Goal: Task Accomplishment & Management: Complete application form

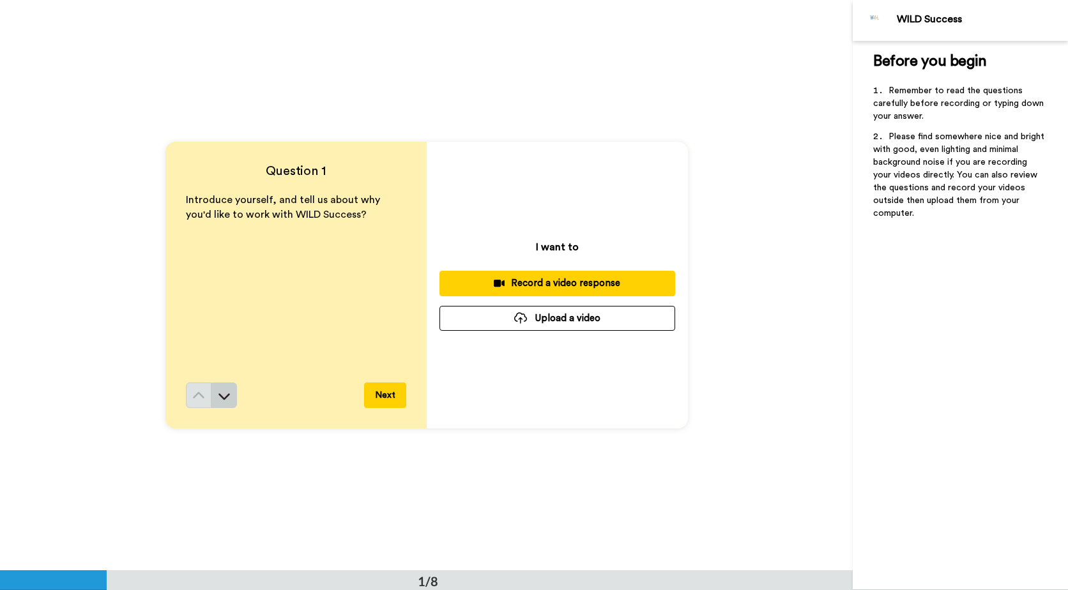
click at [228, 396] on button at bounding box center [224, 396] width 26 height 26
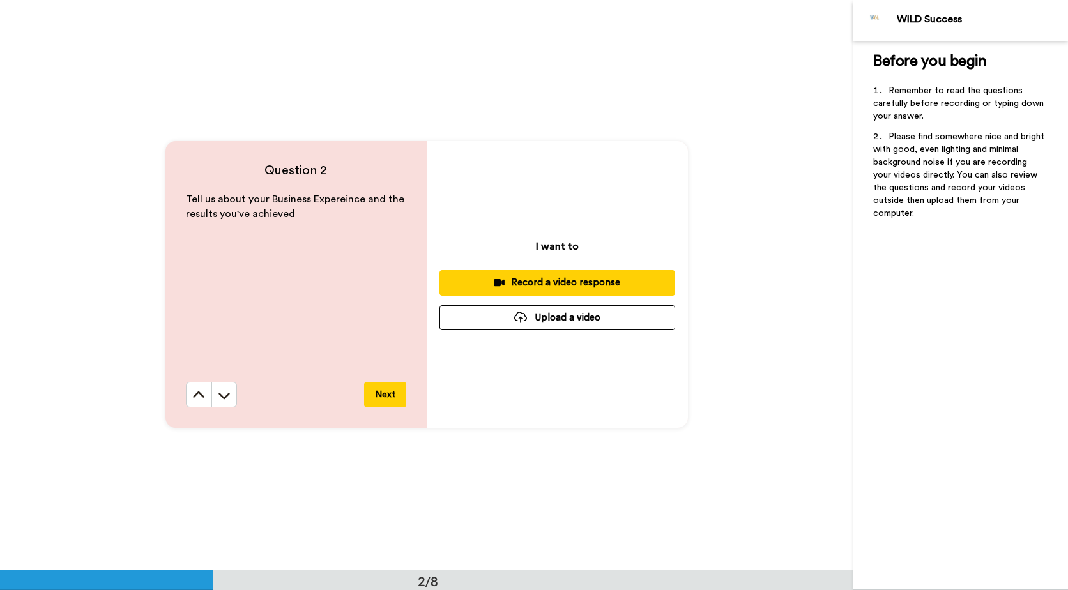
scroll to position [571, 0]
click at [192, 393] on icon at bounding box center [198, 395] width 13 height 13
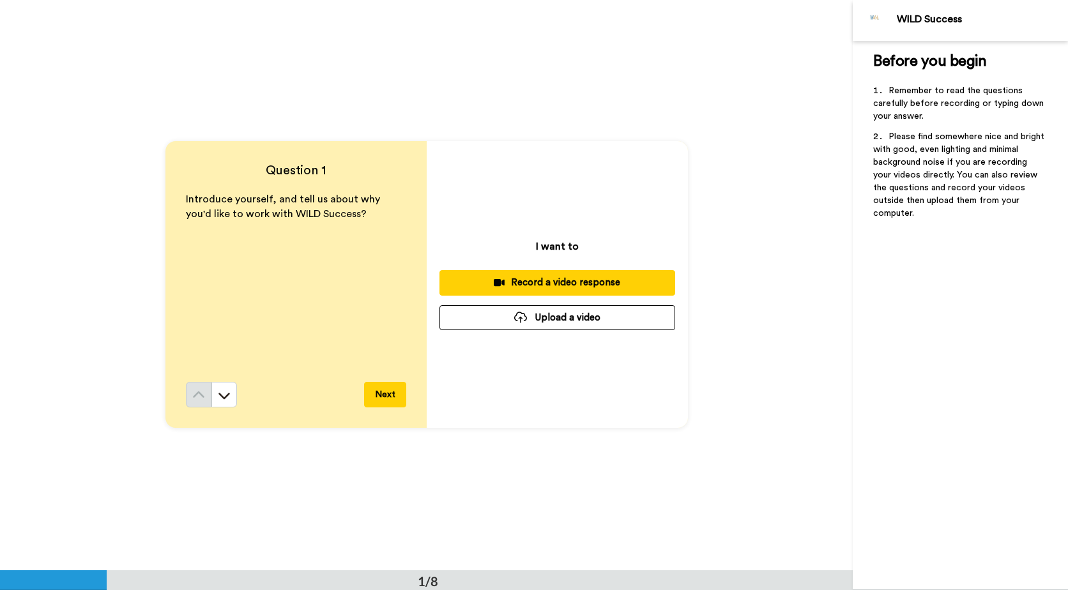
scroll to position [0, 0]
click at [227, 402] on button at bounding box center [224, 396] width 26 height 26
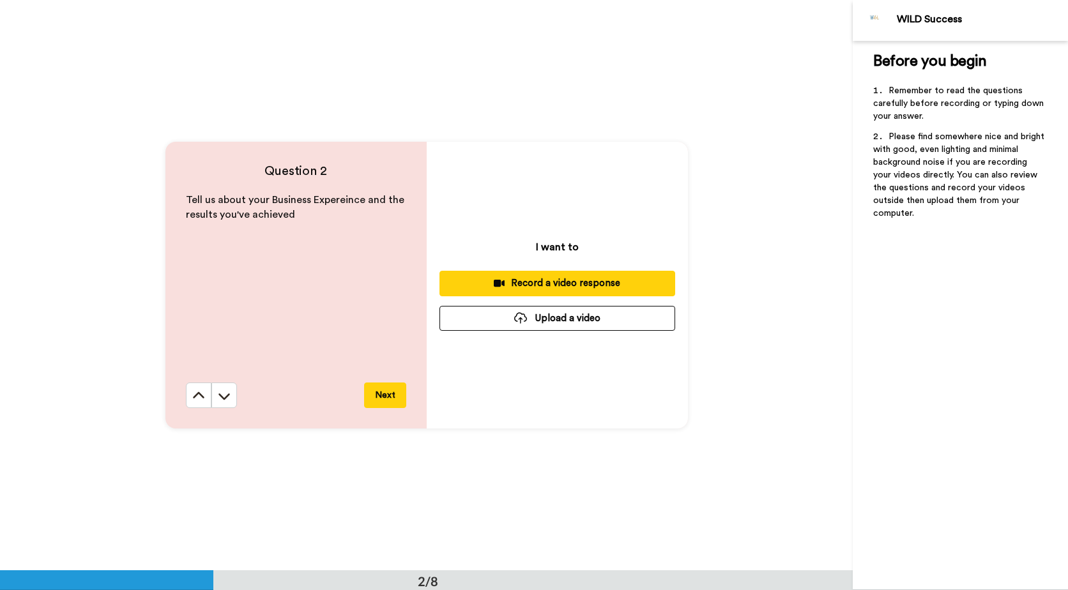
scroll to position [571, 0]
click at [192, 399] on icon at bounding box center [198, 395] width 13 height 13
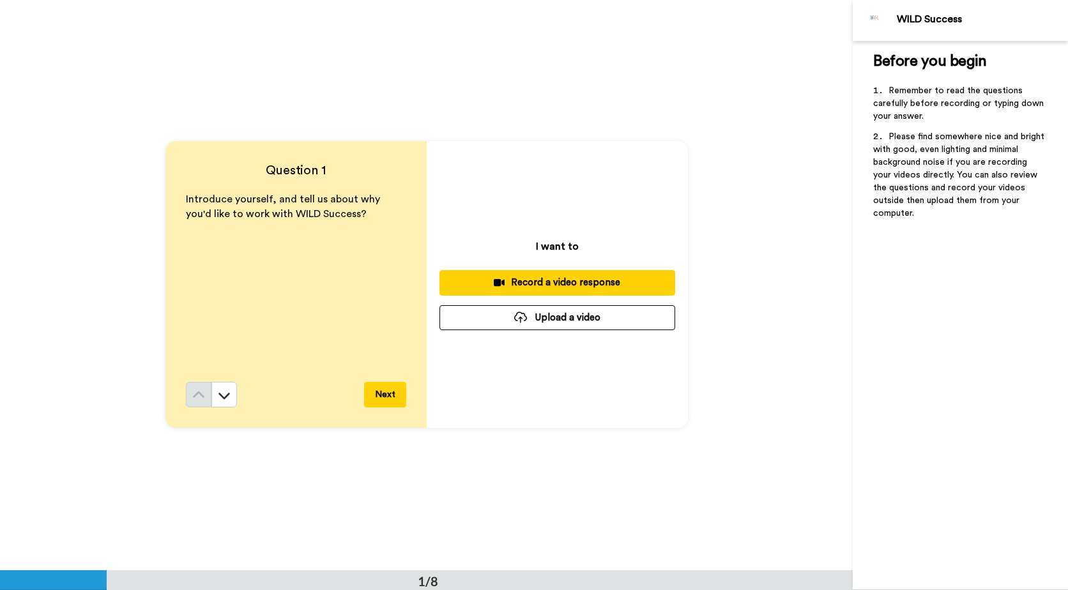
scroll to position [0, 0]
click at [512, 282] on div "Record a video response" at bounding box center [557, 283] width 215 height 13
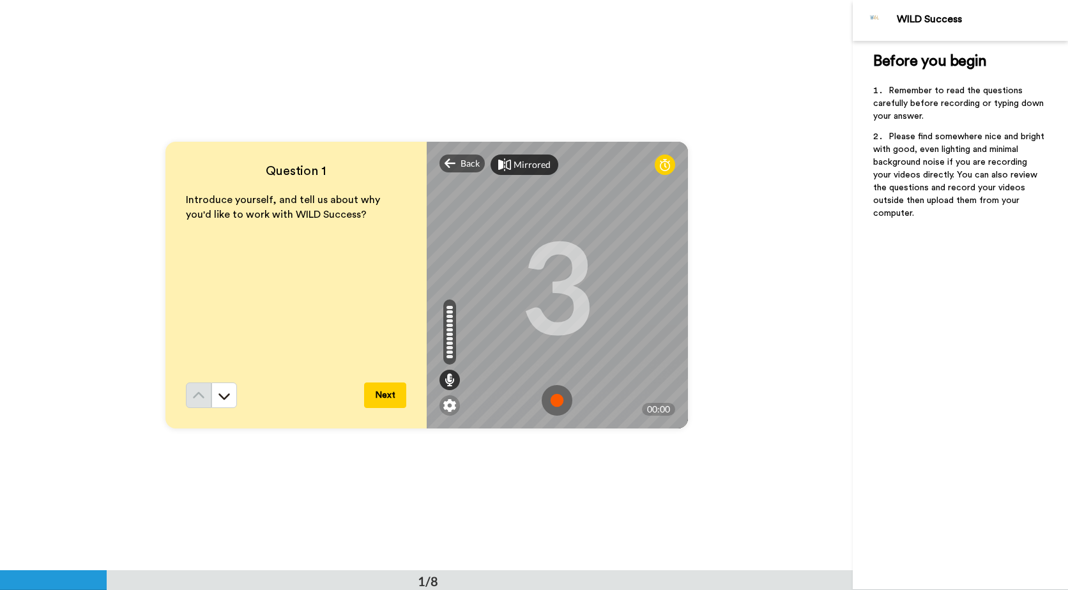
click at [531, 158] on div "Mirrored" at bounding box center [531, 164] width 37 height 13
click at [522, 167] on div "Mirror" at bounding box center [526, 164] width 27 height 13
click at [522, 167] on div "Mirrored" at bounding box center [531, 164] width 37 height 13
click at [522, 162] on div "Mirror" at bounding box center [526, 164] width 27 height 13
click at [528, 165] on div "Mirrored" at bounding box center [531, 164] width 37 height 13
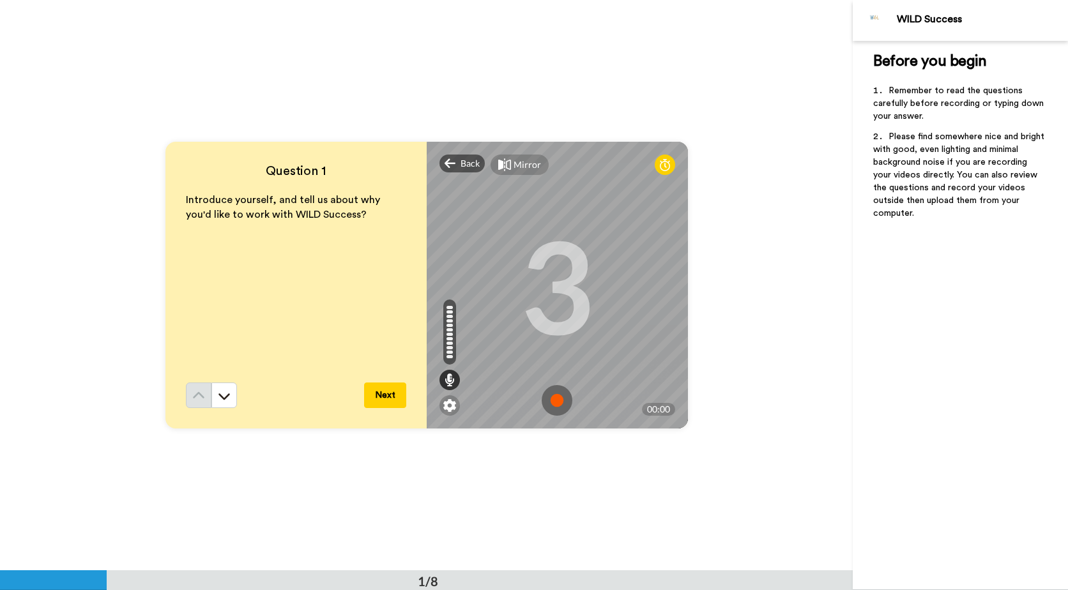
click at [527, 163] on div "Mirror" at bounding box center [526, 164] width 27 height 13
click at [449, 380] on icon at bounding box center [449, 380] width 10 height 13
click at [448, 381] on icon at bounding box center [449, 380] width 10 height 13
click at [444, 381] on icon at bounding box center [449, 380] width 10 height 13
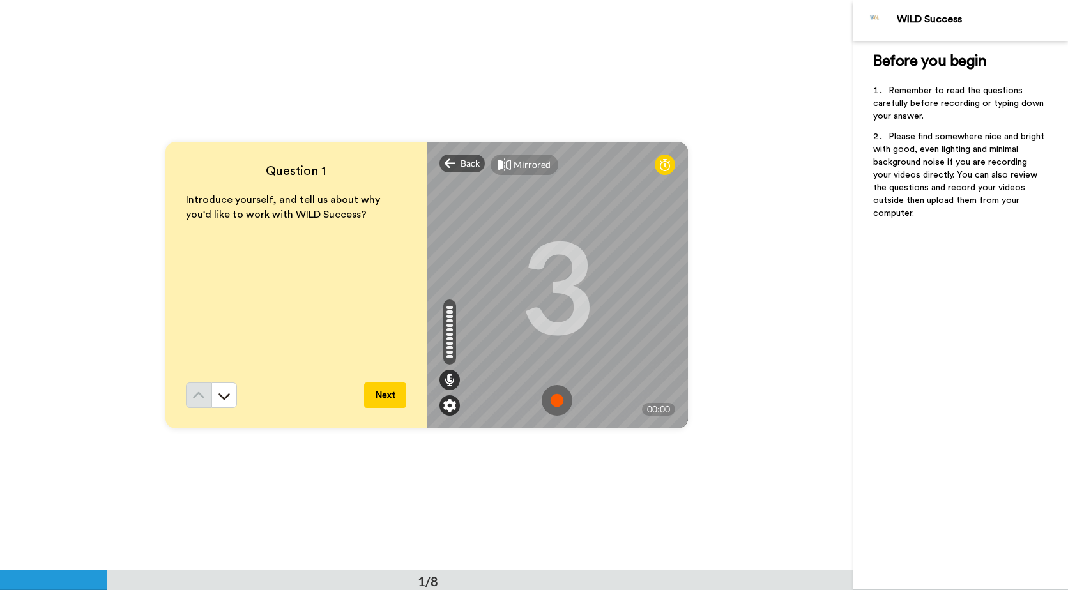
click at [443, 404] on img at bounding box center [449, 405] width 13 height 13
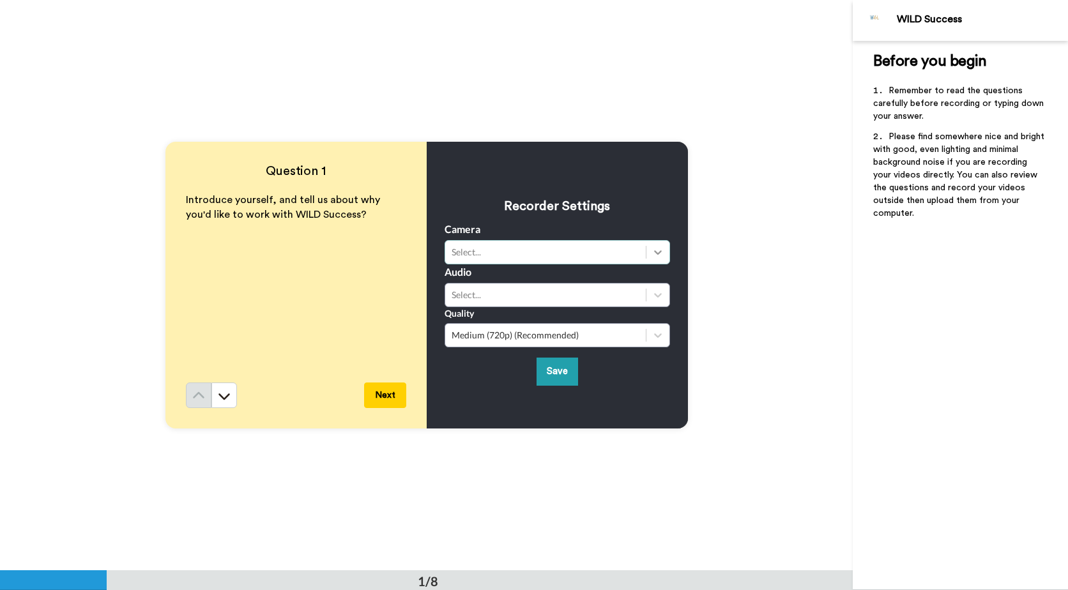
click at [651, 248] on icon at bounding box center [657, 252] width 13 height 13
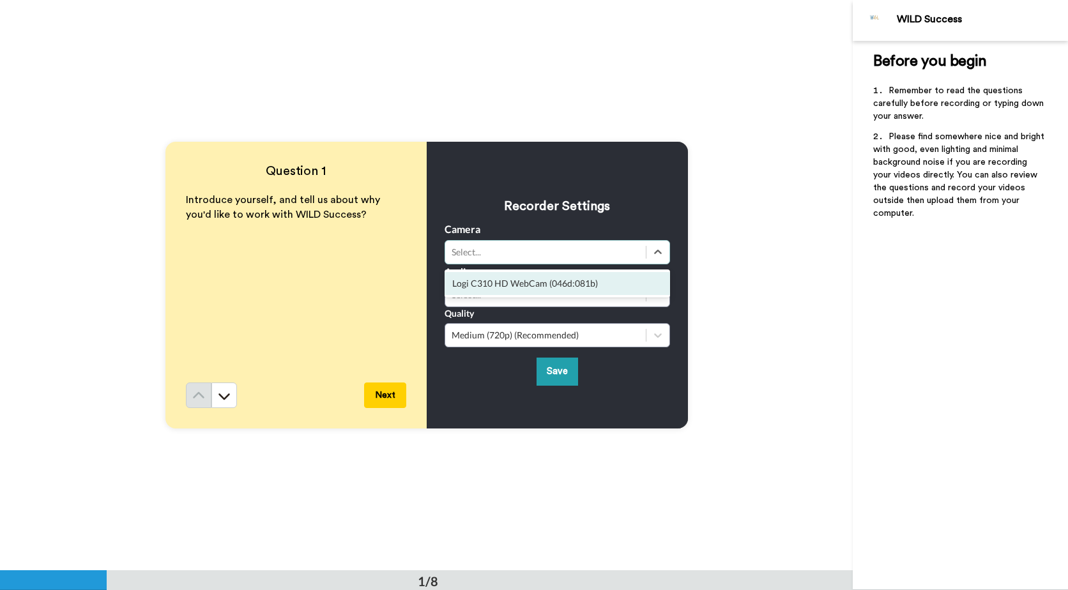
click at [597, 283] on div "Logi C310 HD WebCam (046d:081b)" at bounding box center [556, 283] width 225 height 23
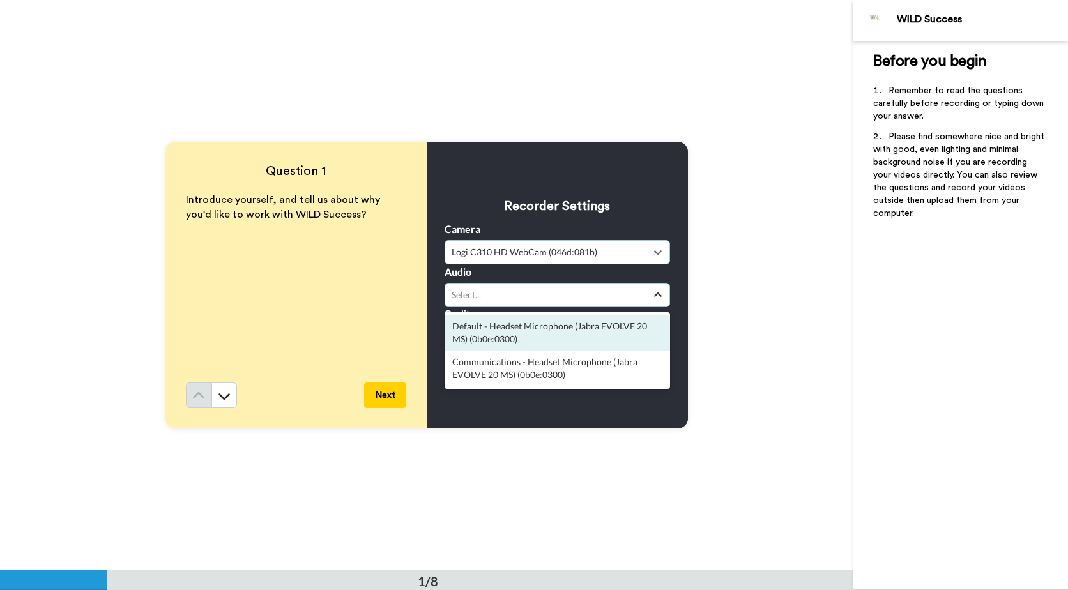
click at [651, 291] on icon at bounding box center [657, 295] width 13 height 13
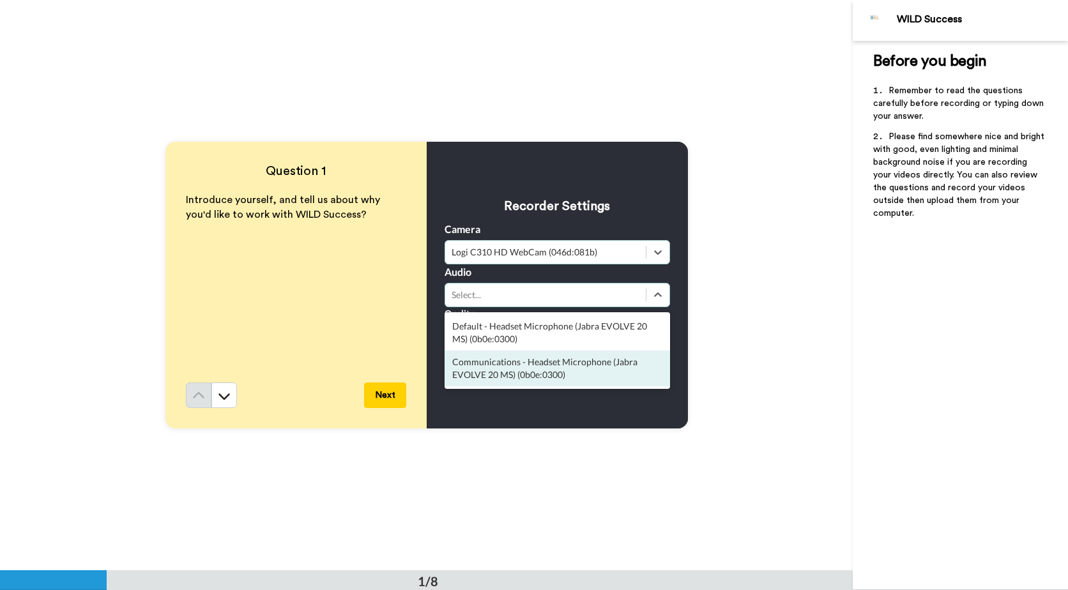
click at [579, 365] on div "Communications - Headset Microphone (Jabra EVOLVE 20 MS) (0b0e:0300)" at bounding box center [556, 369] width 225 height 36
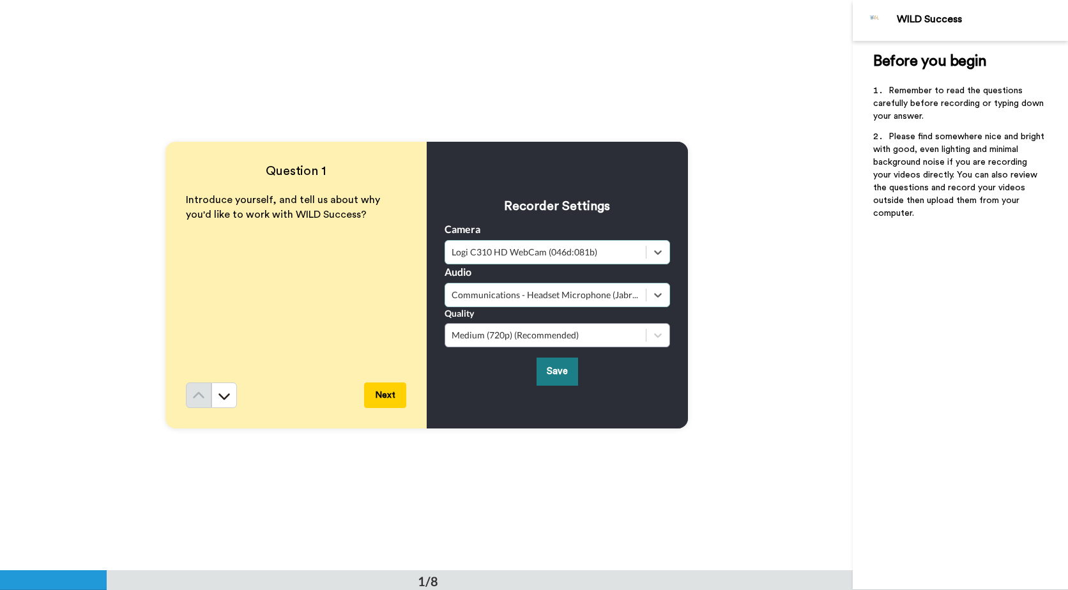
click at [562, 367] on button "Save" at bounding box center [557, 371] width 42 height 27
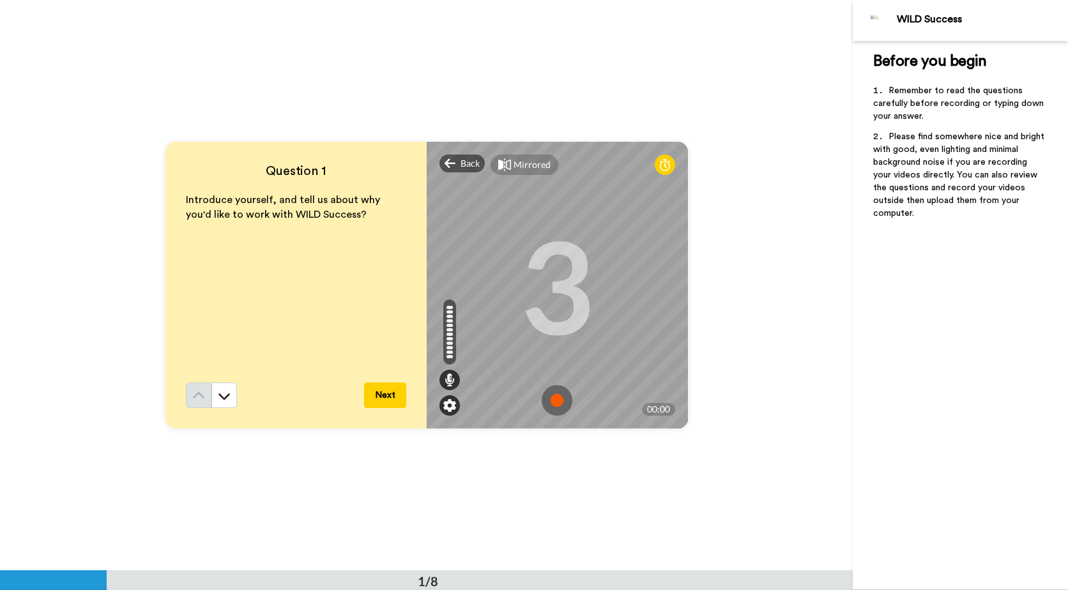
click at [449, 400] on img at bounding box center [449, 405] width 13 height 13
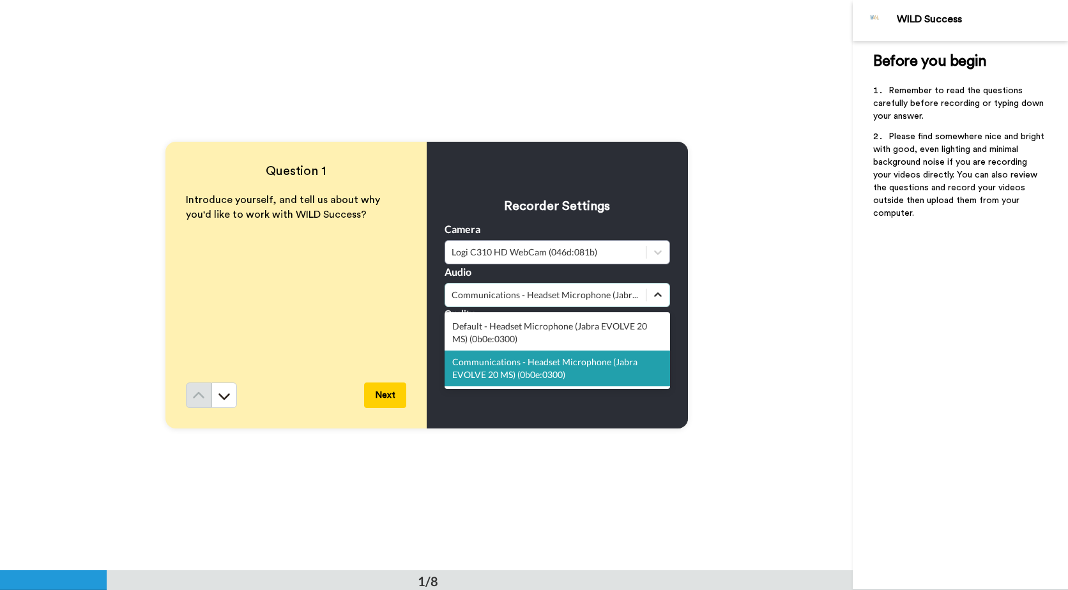
click at [647, 290] on div at bounding box center [657, 295] width 23 height 23
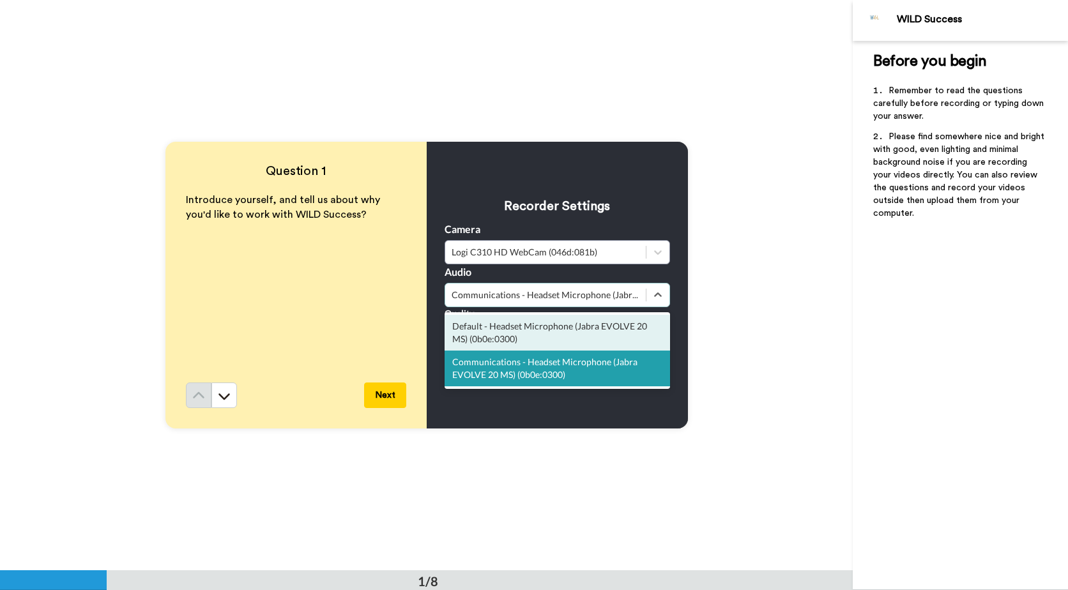
click at [579, 80] on div "Question 1 Introduce yourself, and tell us about why you'd like to work with WI…" at bounding box center [426, 285] width 853 height 570
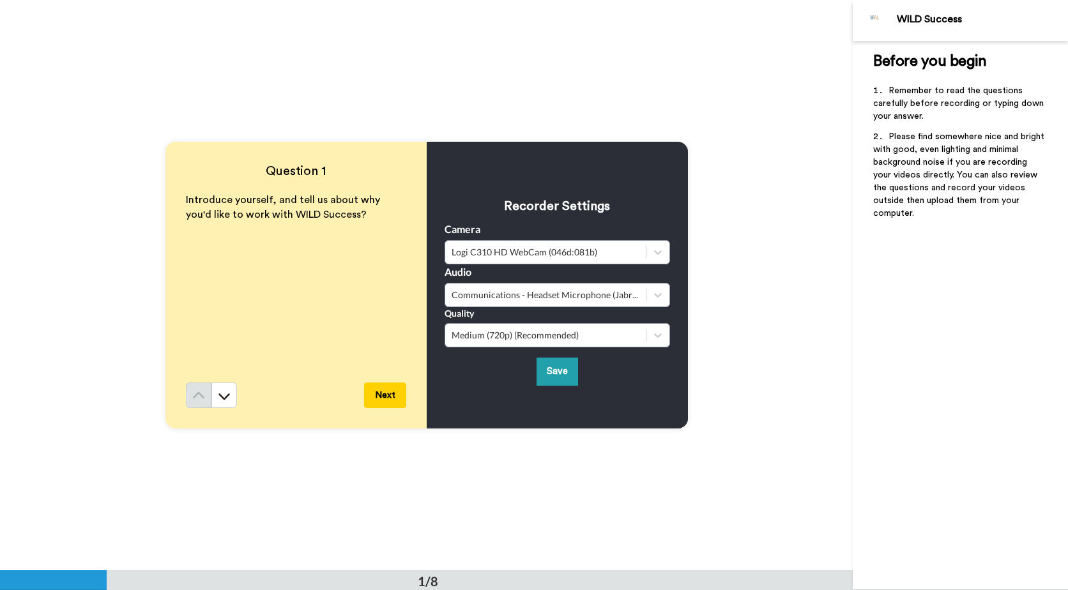
click at [547, 376] on button "Save" at bounding box center [557, 371] width 42 height 27
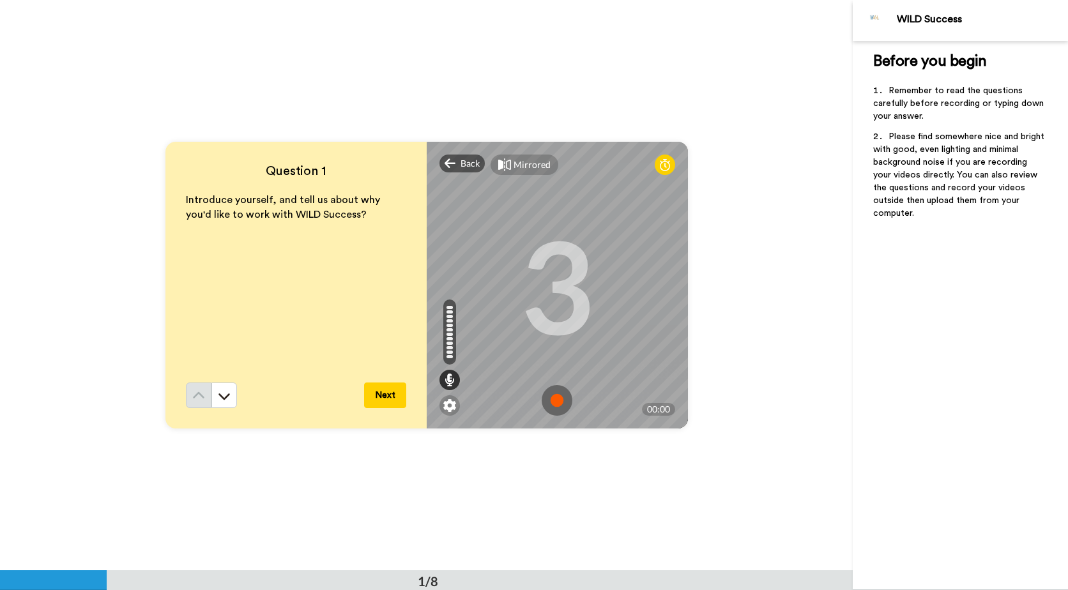
click at [554, 402] on img at bounding box center [557, 400] width 31 height 31
click at [552, 397] on img at bounding box center [557, 400] width 31 height 31
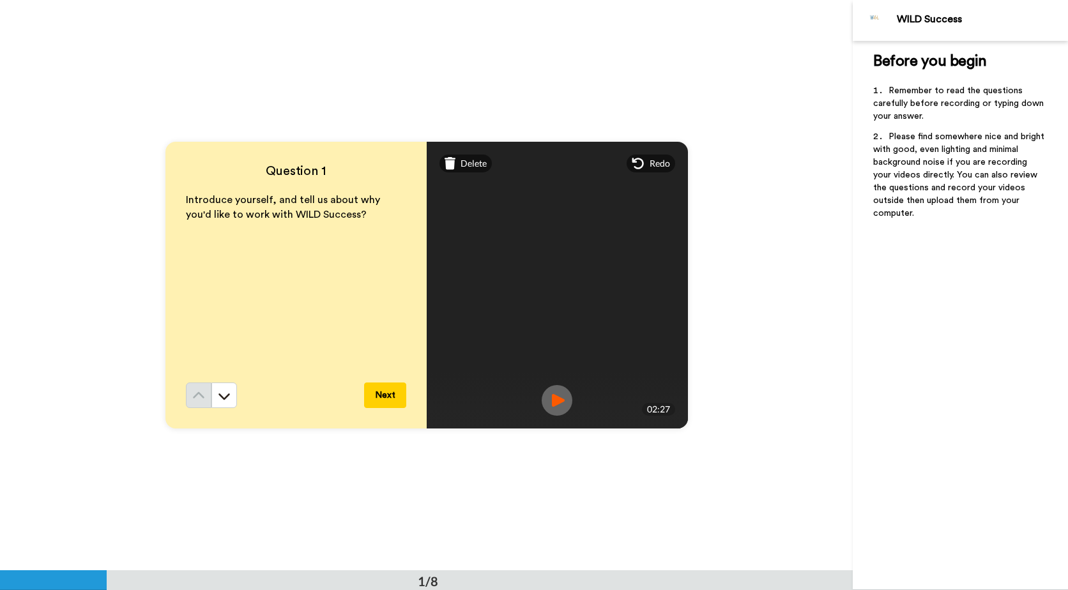
click at [560, 404] on img at bounding box center [557, 400] width 31 height 31
click at [559, 396] on img at bounding box center [557, 400] width 31 height 31
click at [384, 398] on button "Next" at bounding box center [385, 396] width 42 height 26
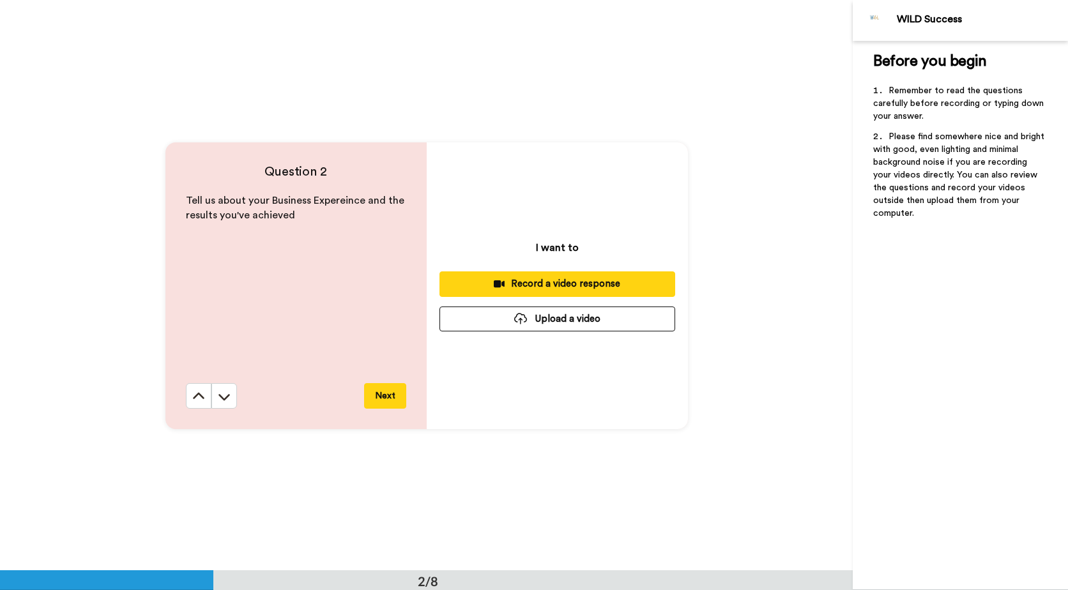
scroll to position [571, 0]
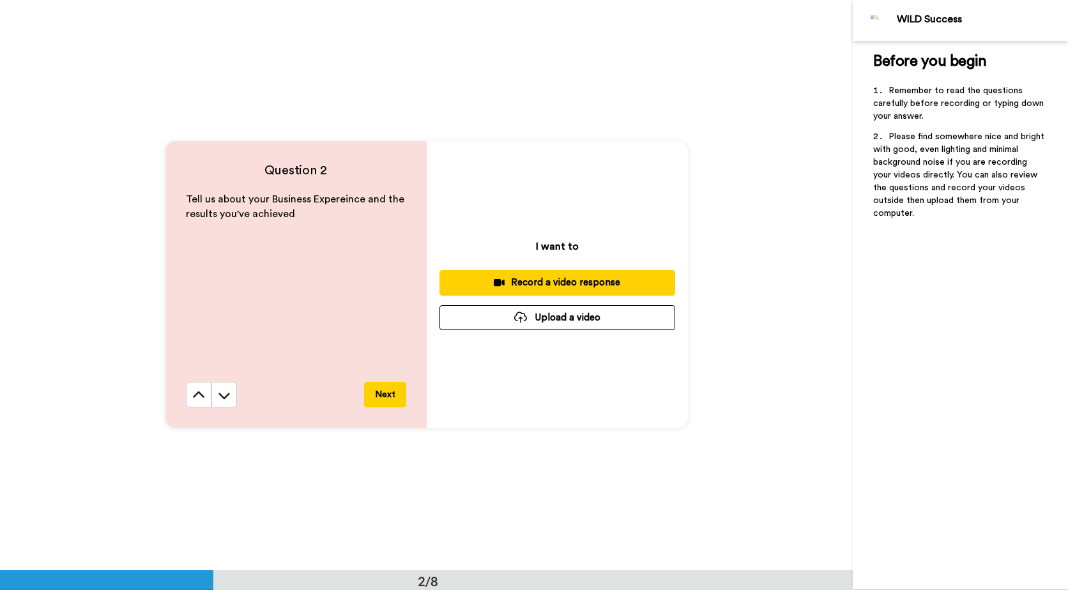
drag, startPoint x: 565, startPoint y: 283, endPoint x: 368, endPoint y: 171, distance: 227.1
click at [565, 283] on div "Record a video response" at bounding box center [557, 282] width 215 height 13
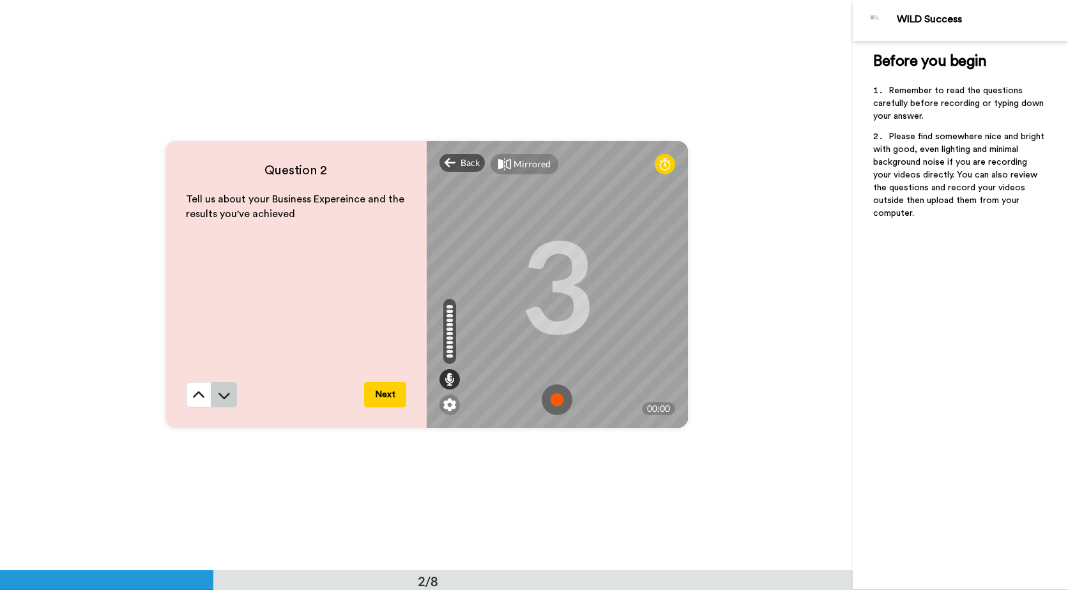
click at [225, 398] on icon at bounding box center [224, 395] width 13 height 13
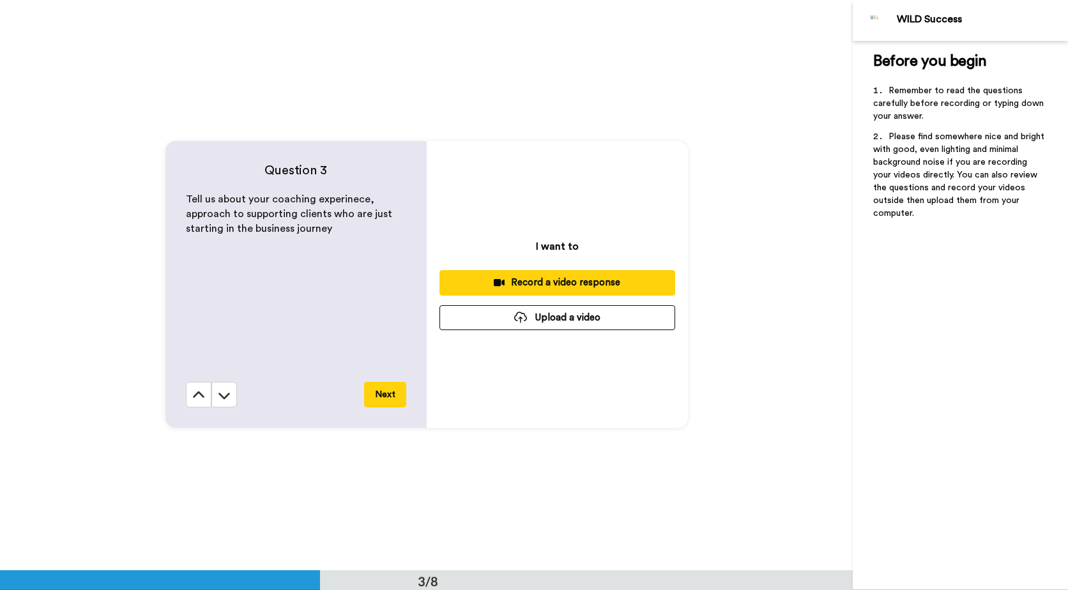
scroll to position [1141, 0]
click at [224, 391] on icon at bounding box center [224, 395] width 13 height 13
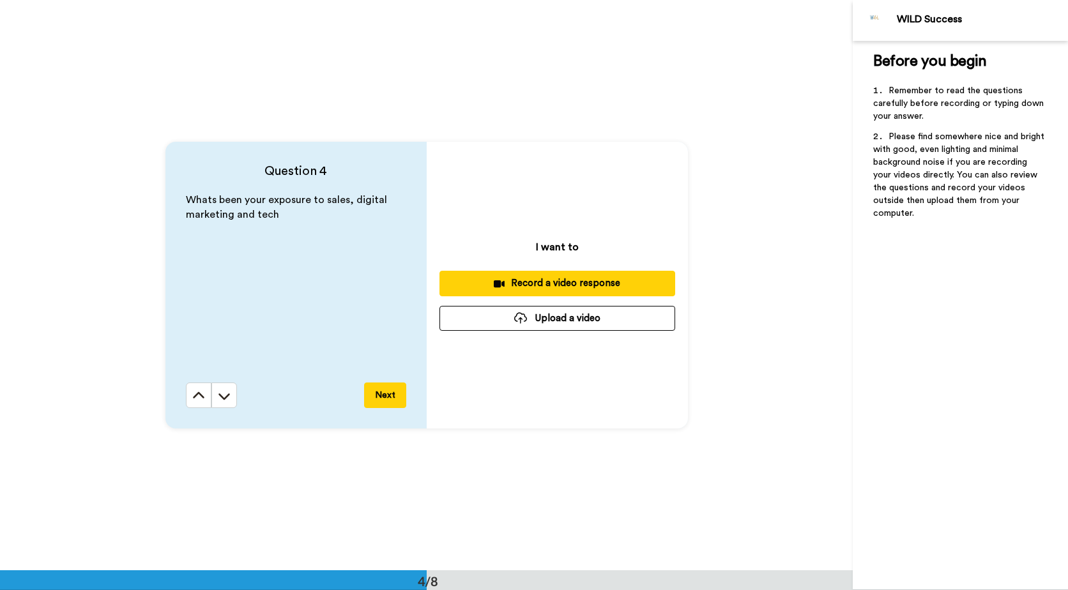
scroll to position [1711, 0]
click at [224, 393] on icon at bounding box center [224, 395] width 13 height 13
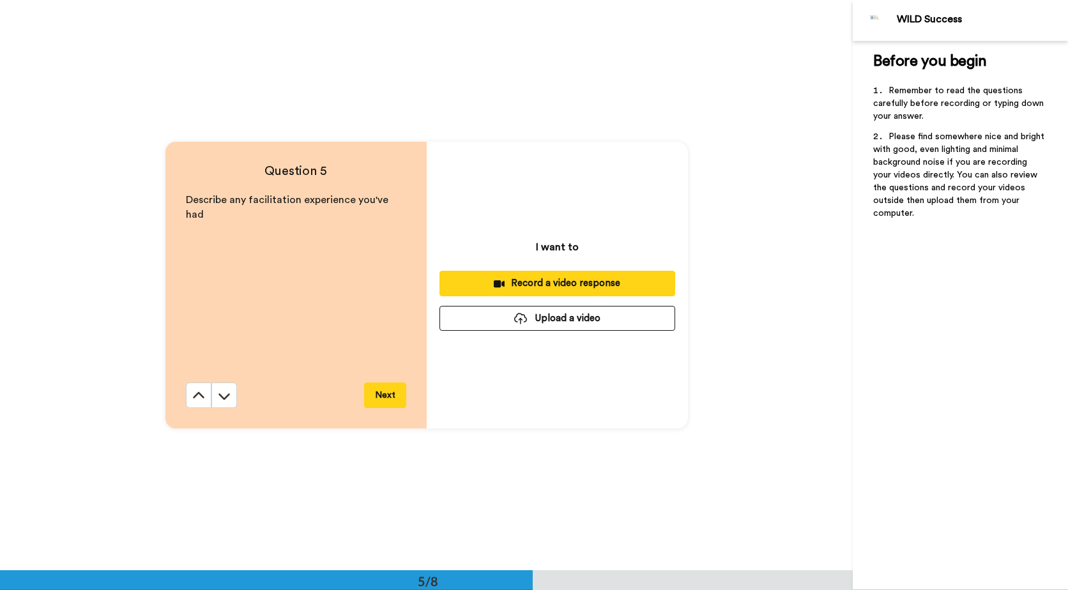
scroll to position [2282, 0]
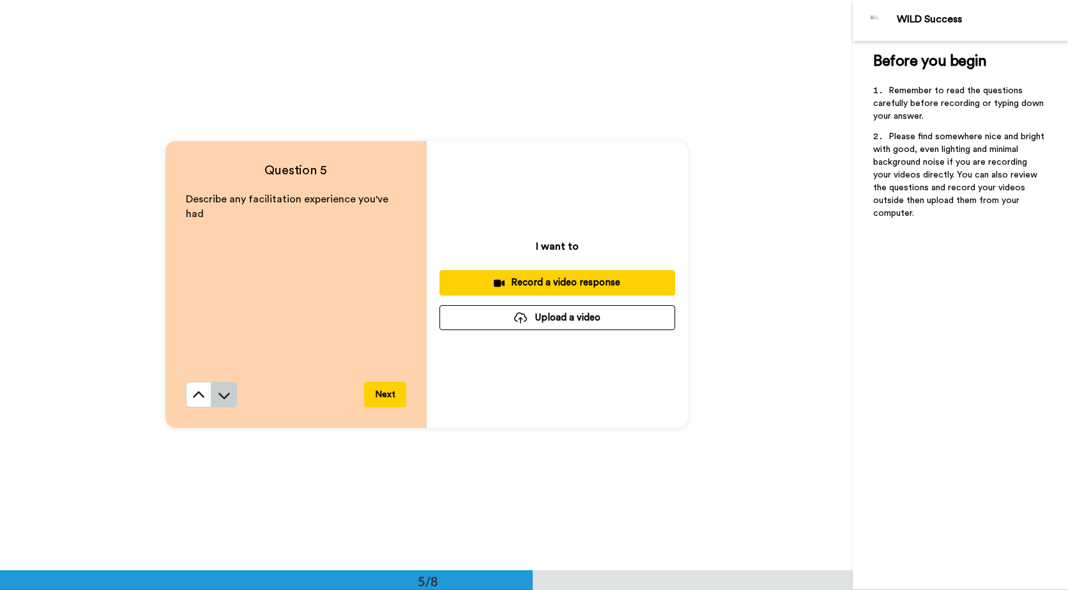
click at [225, 391] on icon at bounding box center [224, 395] width 13 height 13
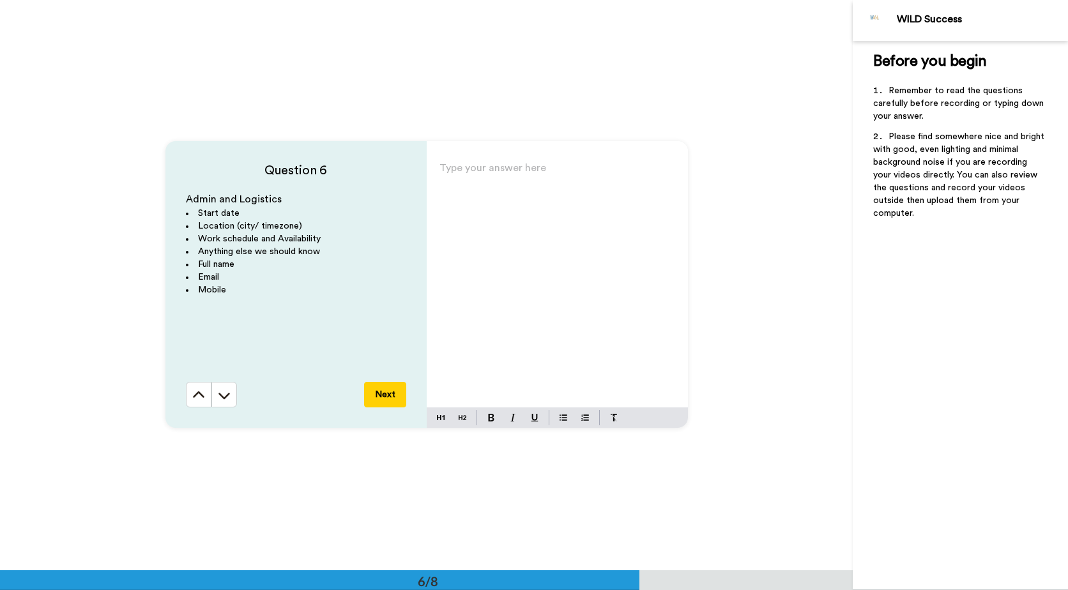
scroll to position [2852, 0]
click at [227, 396] on icon at bounding box center [224, 395] width 13 height 13
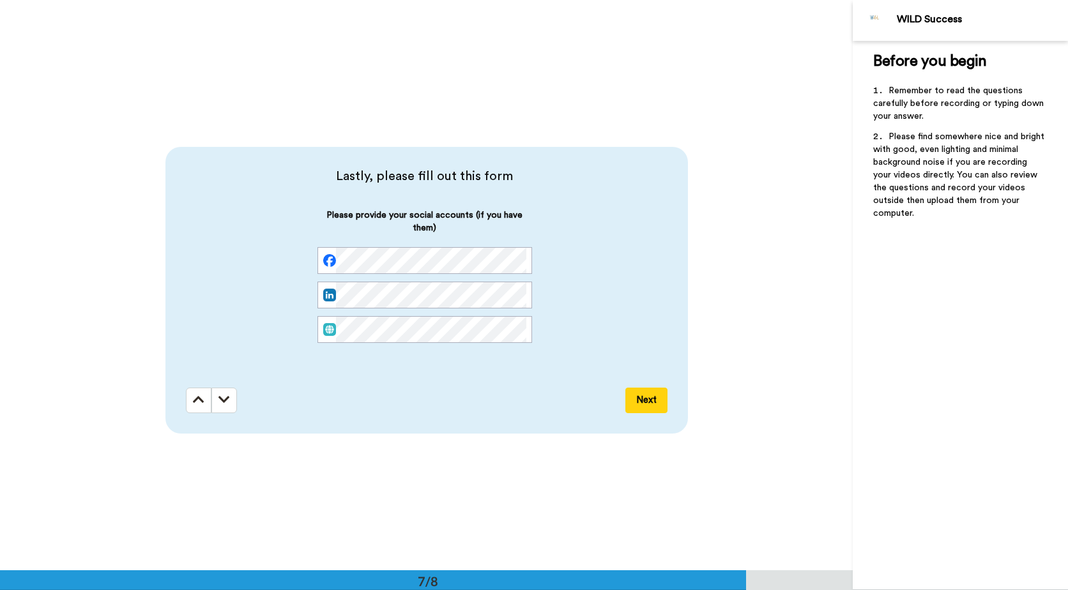
scroll to position [3422, 0]
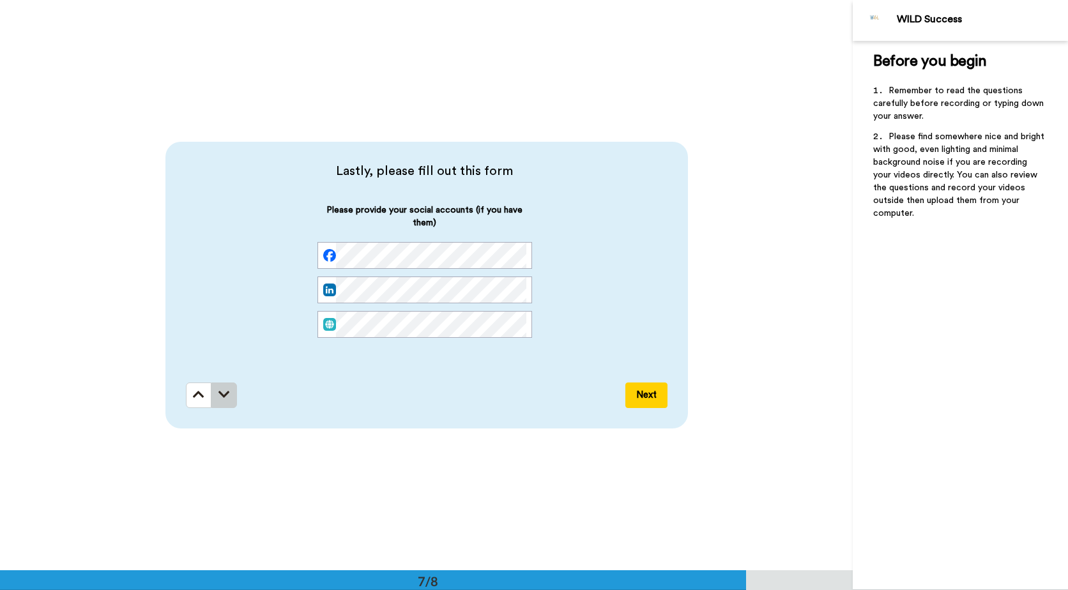
click at [226, 399] on icon at bounding box center [223, 394] width 11 height 13
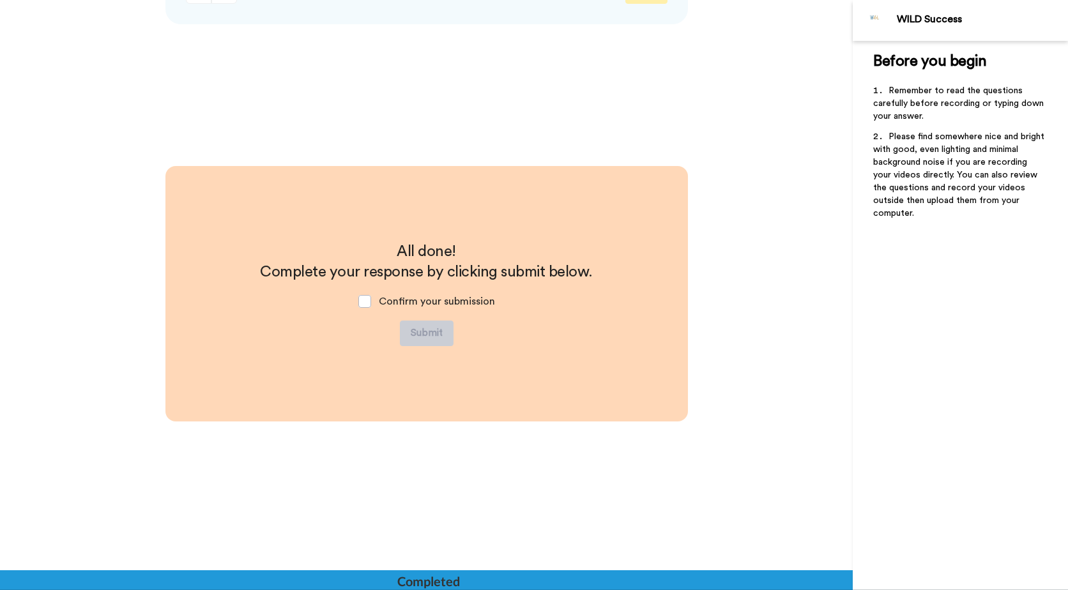
scroll to position [3836, 0]
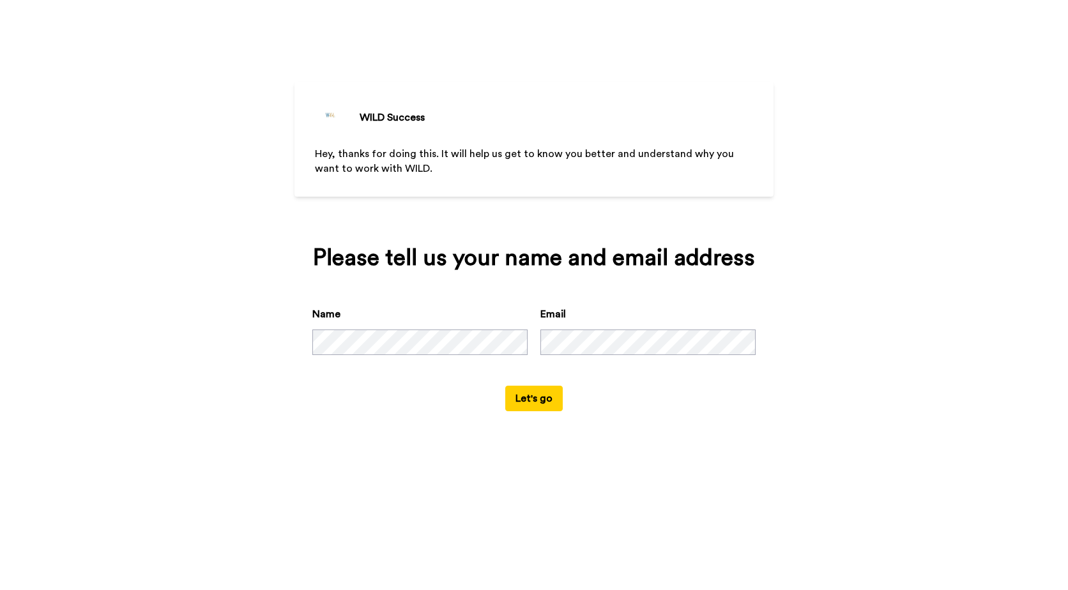
click at [524, 397] on button "Let's go" at bounding box center [533, 399] width 57 height 26
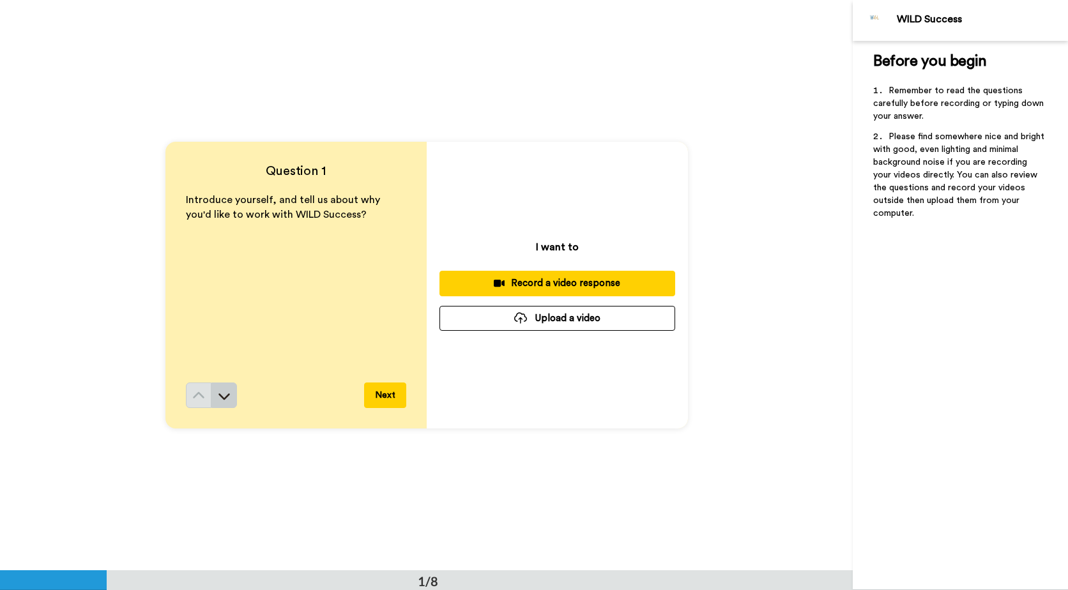
click at [225, 396] on icon at bounding box center [224, 396] width 13 height 13
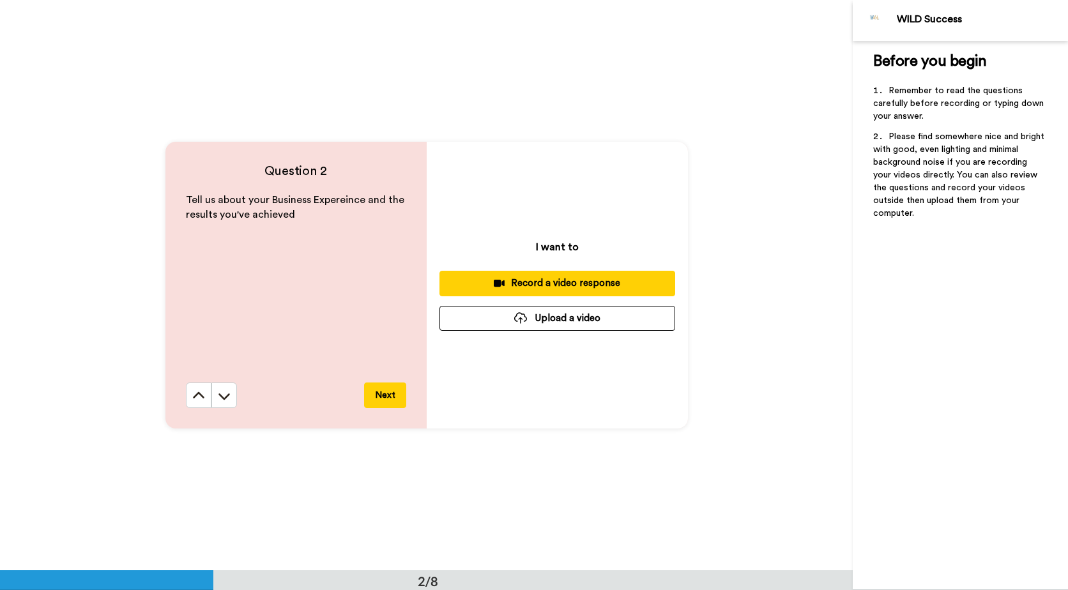
scroll to position [571, 0]
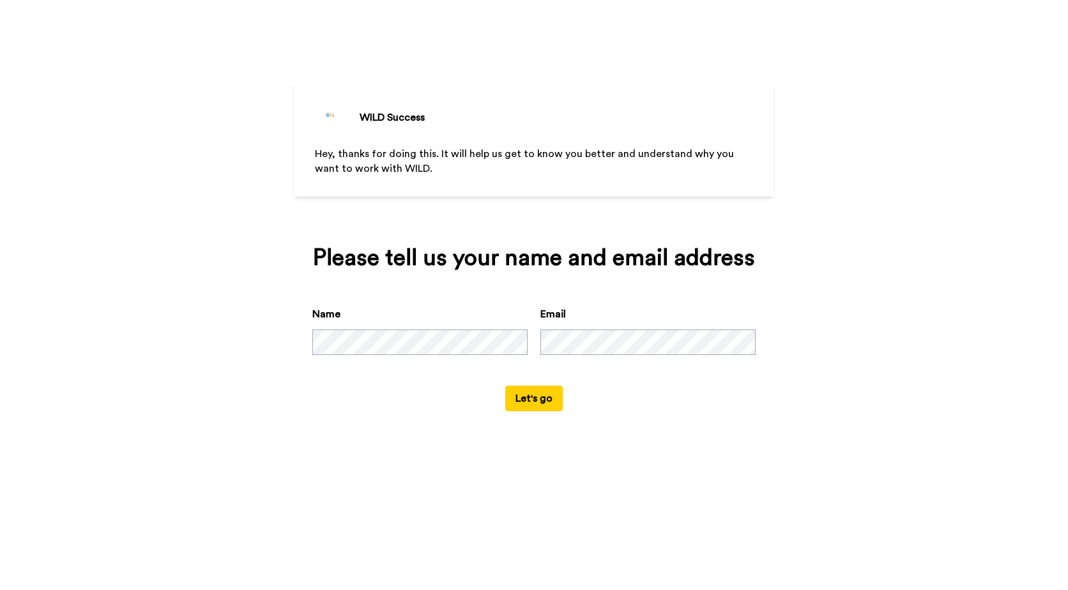
click at [528, 388] on button "Let's go" at bounding box center [533, 399] width 57 height 26
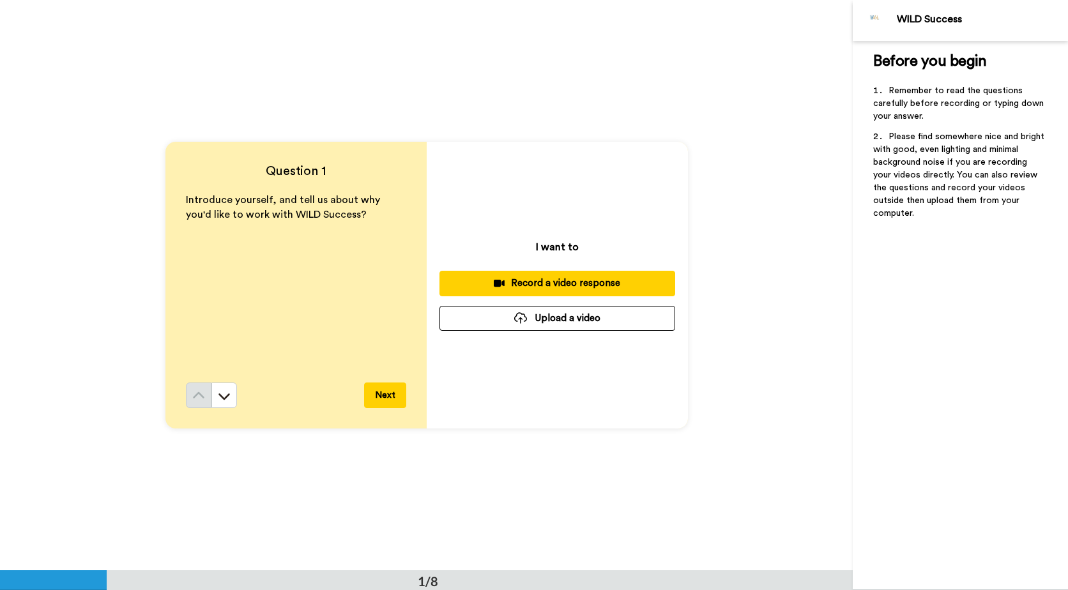
click at [542, 283] on div "Record a video response" at bounding box center [557, 283] width 215 height 13
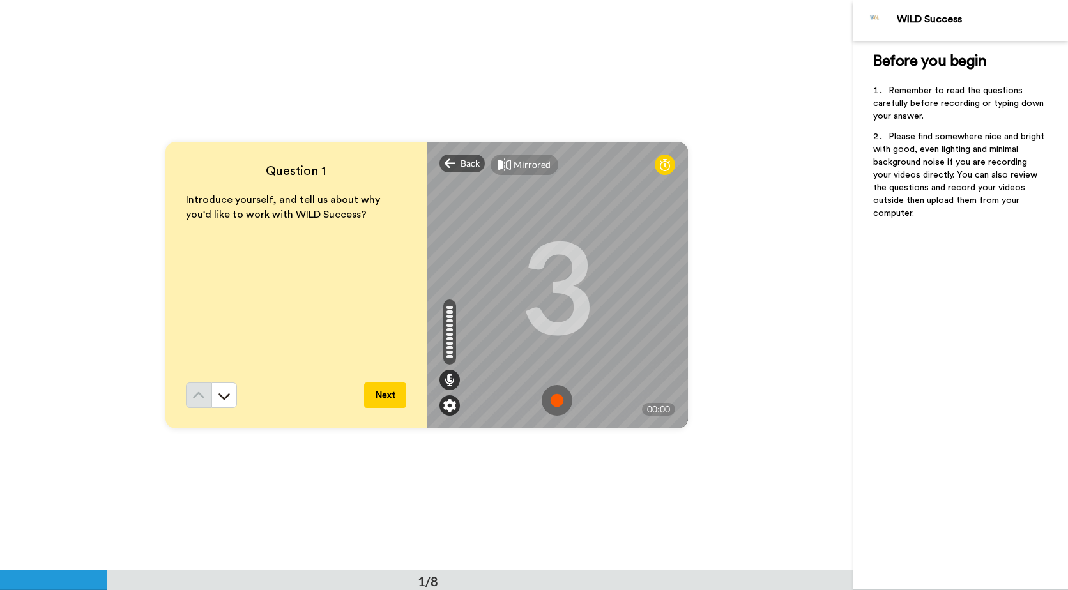
click at [444, 404] on img at bounding box center [449, 405] width 13 height 13
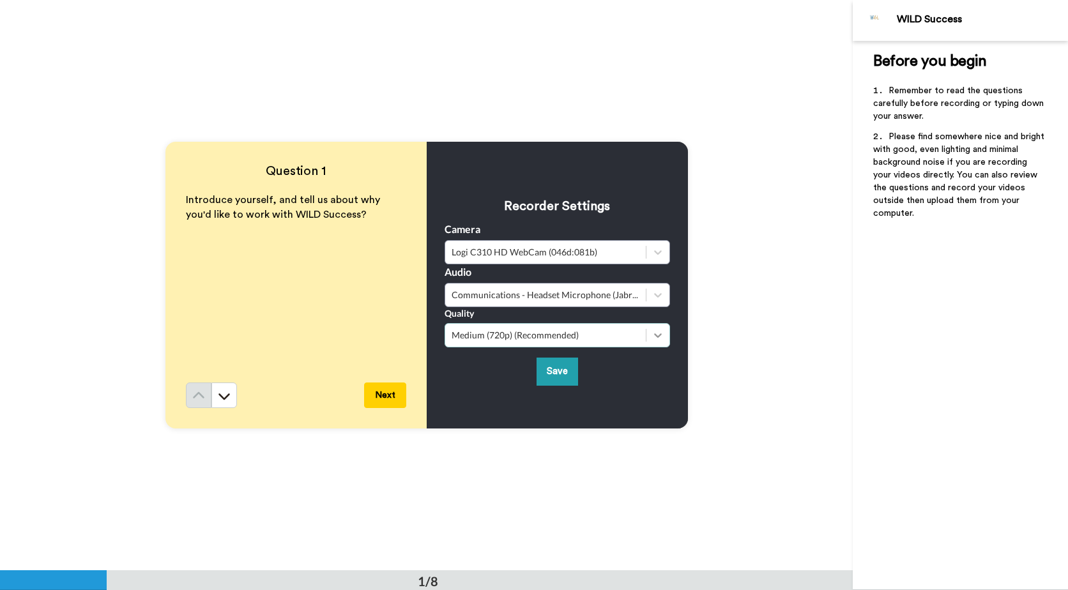
click at [653, 337] on icon at bounding box center [657, 335] width 13 height 13
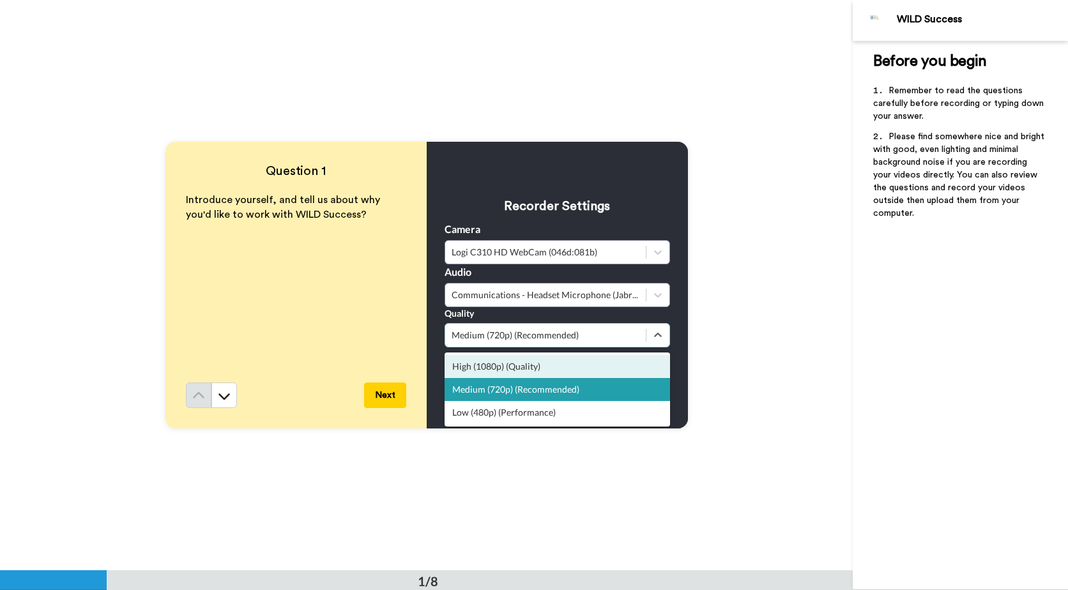
click at [582, 167] on div "Recorder Settings Camera Logi C310 HD WebCam (046d:081b) Audio Communications -…" at bounding box center [557, 285] width 261 height 287
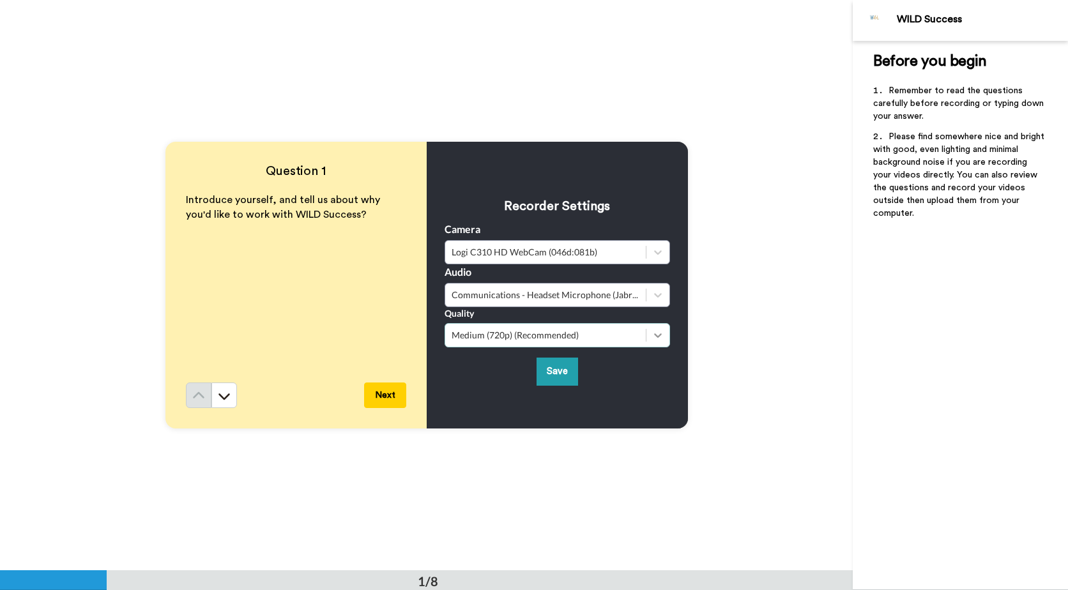
click at [651, 336] on icon at bounding box center [657, 335] width 13 height 13
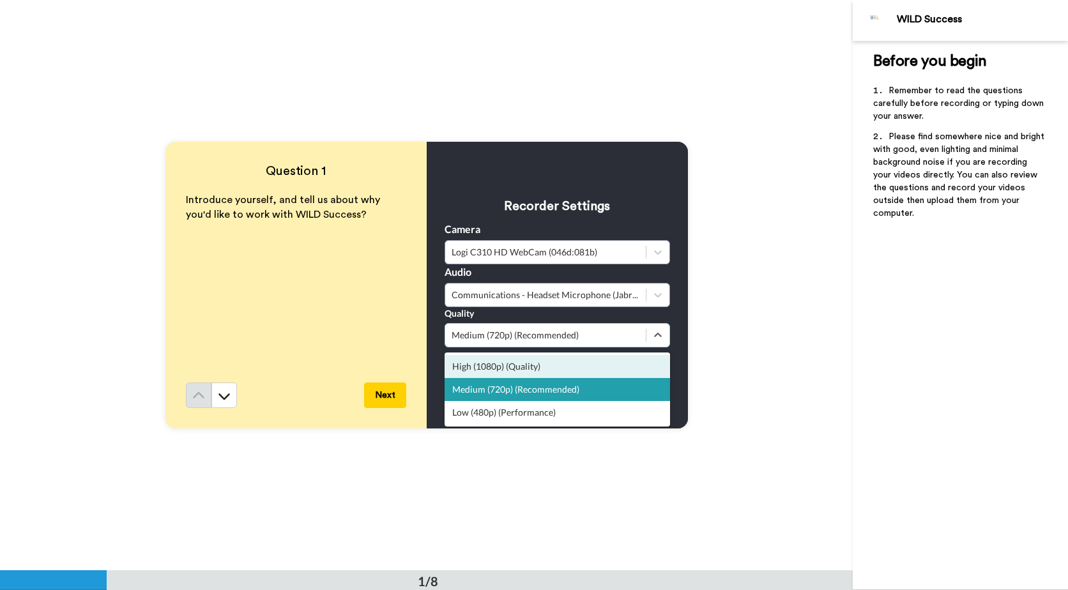
click at [520, 368] on div "High (1080p) (Quality)" at bounding box center [556, 366] width 225 height 23
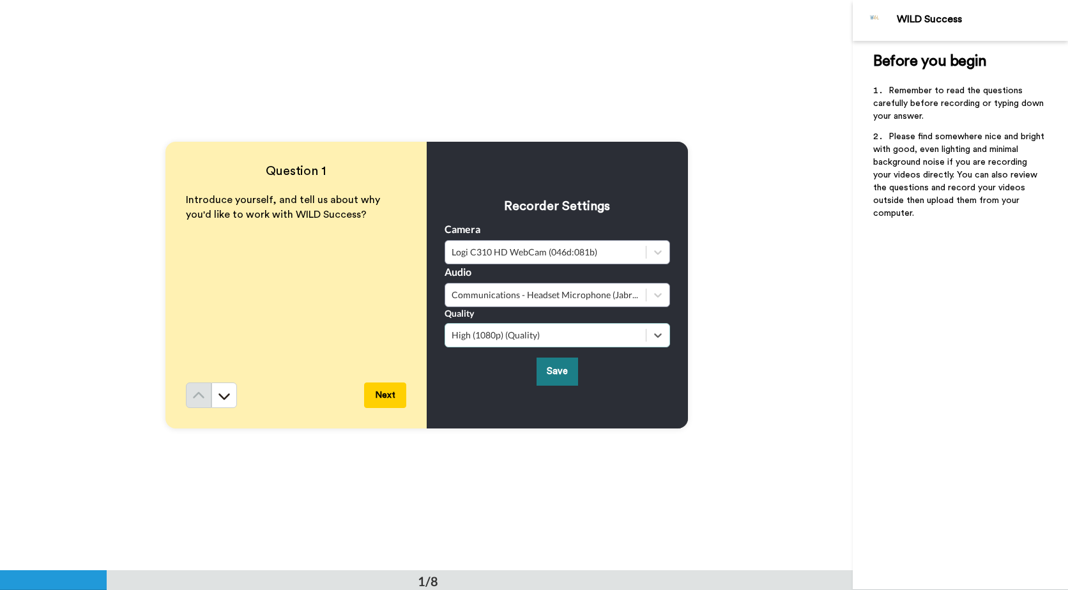
click at [554, 372] on button "Save" at bounding box center [557, 371] width 42 height 27
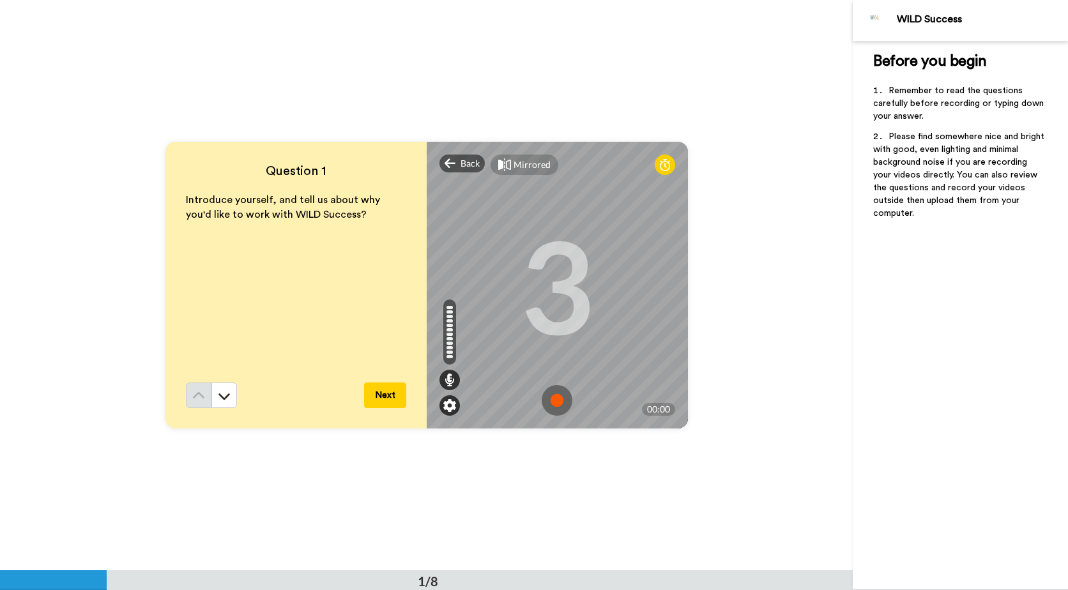
click at [446, 407] on img at bounding box center [449, 405] width 13 height 13
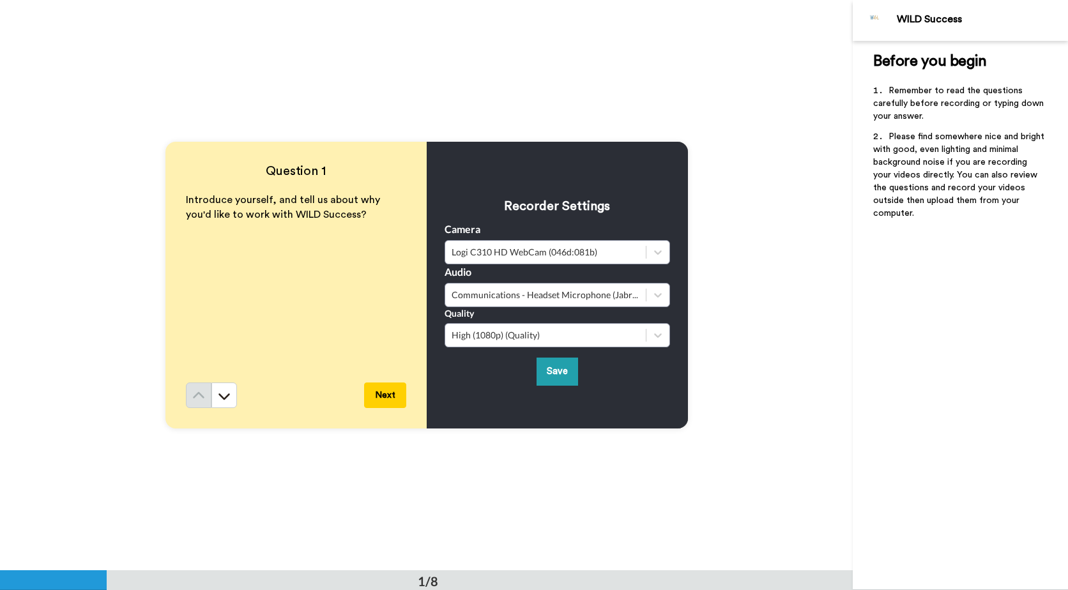
click at [528, 192] on div "Recorder Settings Camera Logi C310 HD WebCam (046d:081b) Audio Communications -…" at bounding box center [556, 285] width 225 height 201
click at [555, 384] on button "Save" at bounding box center [557, 371] width 42 height 27
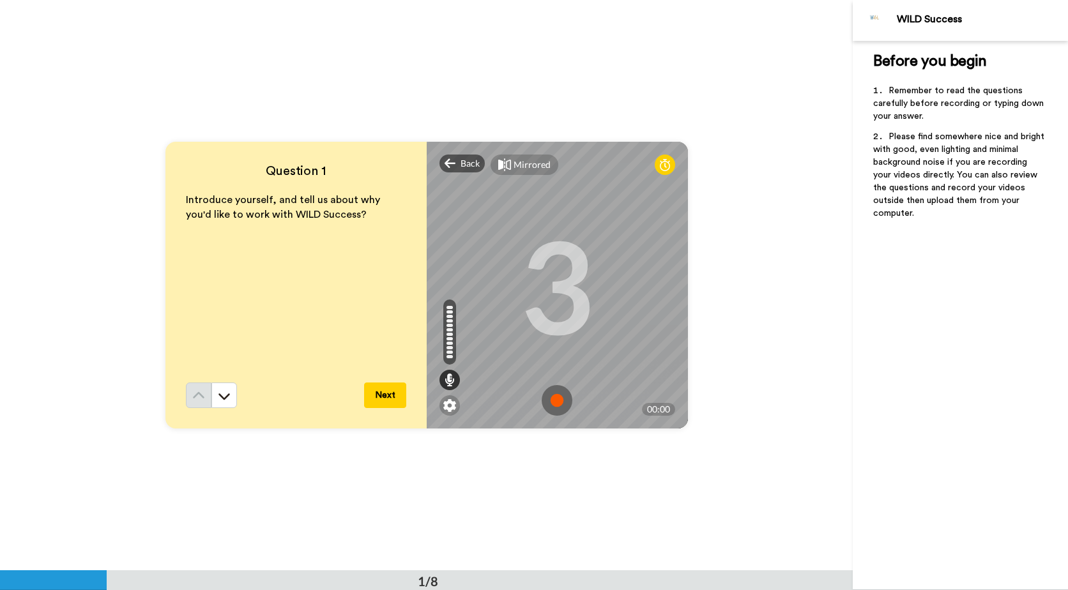
click at [558, 407] on img at bounding box center [557, 400] width 31 height 31
click at [552, 402] on img at bounding box center [557, 400] width 31 height 31
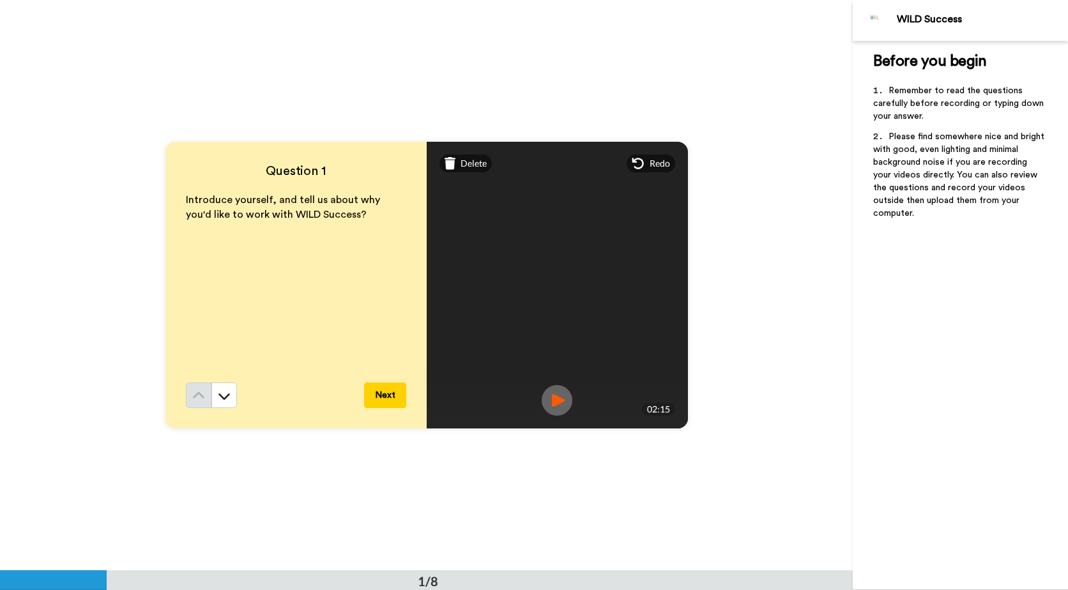
drag, startPoint x: 374, startPoint y: 392, endPoint x: 352, endPoint y: 361, distance: 38.1
click at [374, 387] on button "Next" at bounding box center [385, 396] width 42 height 26
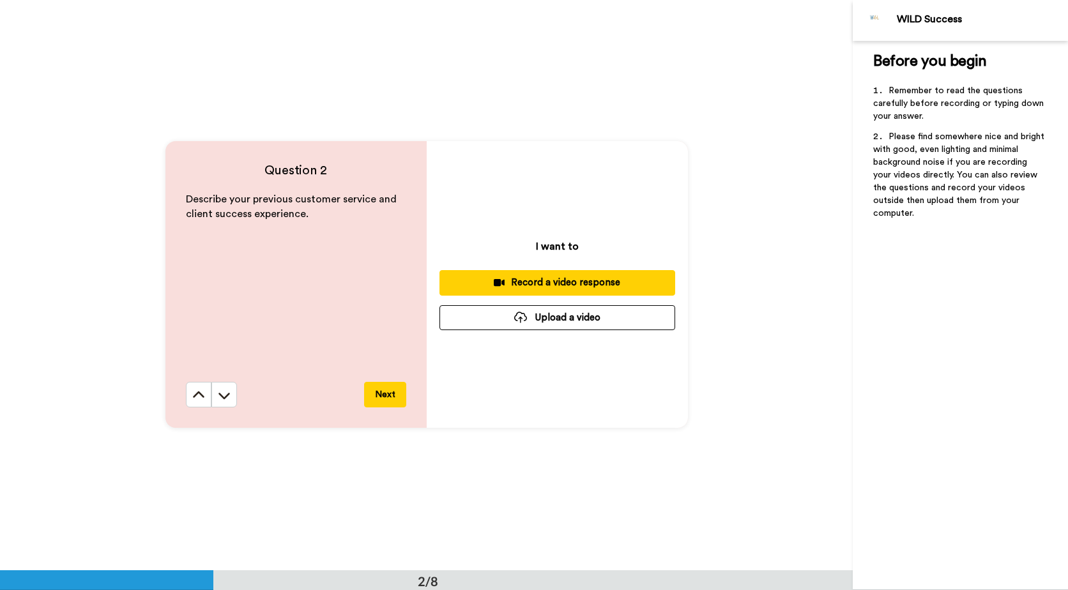
scroll to position [571, 0]
click at [581, 281] on div "Record a video response" at bounding box center [557, 282] width 215 height 13
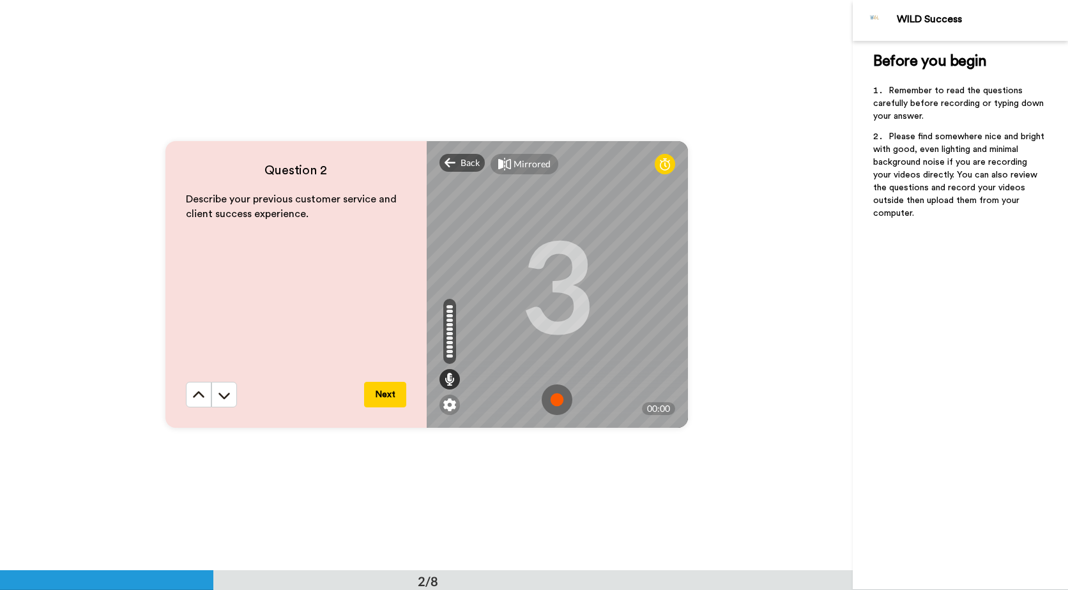
click at [551, 397] on img at bounding box center [557, 399] width 31 height 31
click at [555, 398] on img at bounding box center [557, 399] width 31 height 31
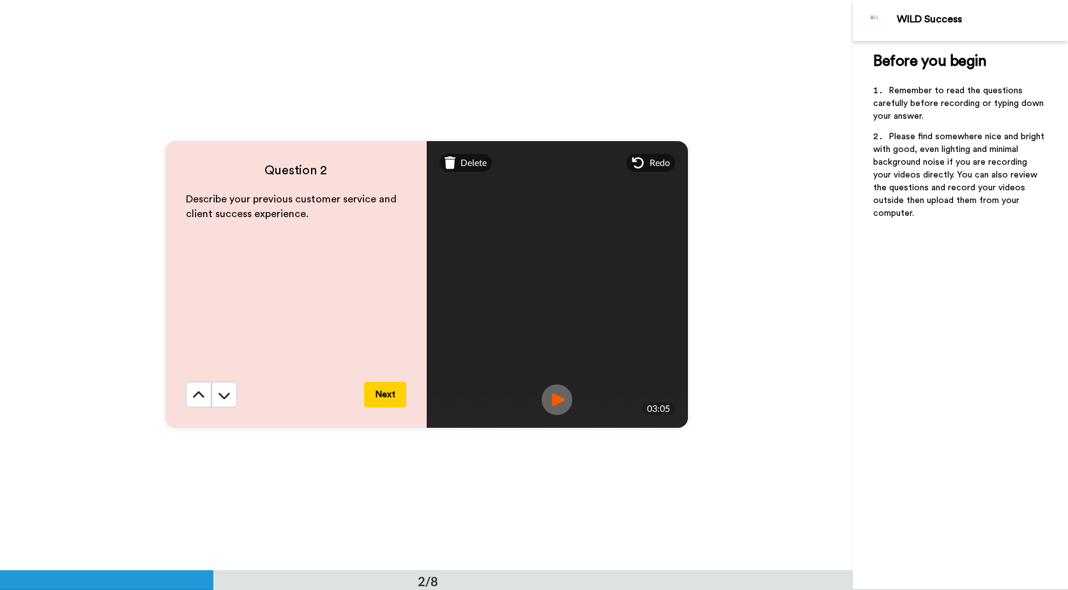
click at [383, 400] on button "Next" at bounding box center [385, 395] width 42 height 26
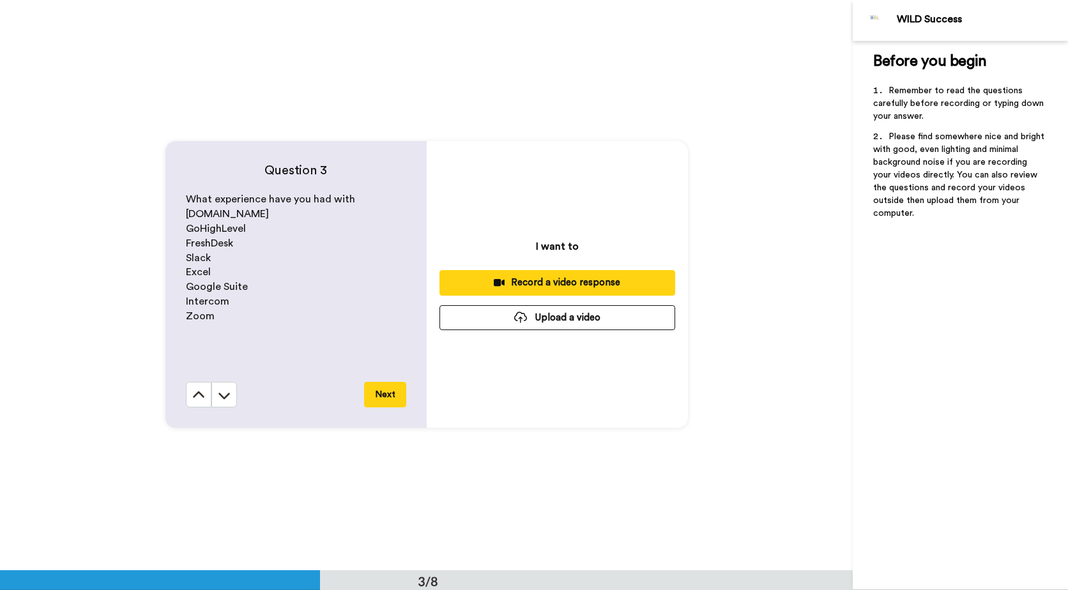
scroll to position [1141, 0]
click at [520, 275] on button "Record a video response" at bounding box center [557, 282] width 236 height 25
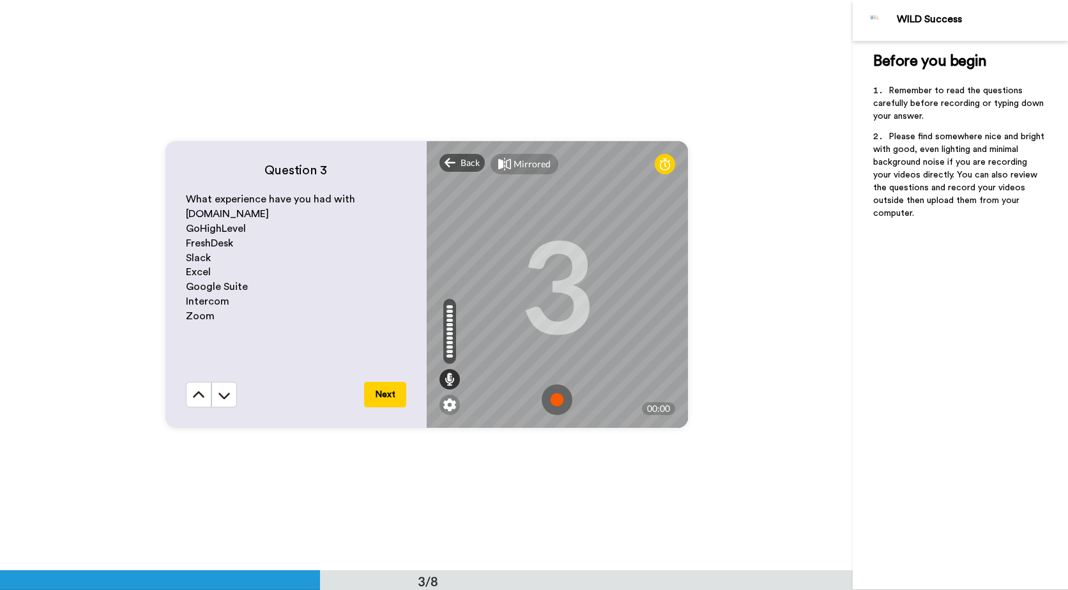
click at [551, 399] on img at bounding box center [557, 399] width 31 height 31
click at [554, 402] on img at bounding box center [557, 399] width 31 height 31
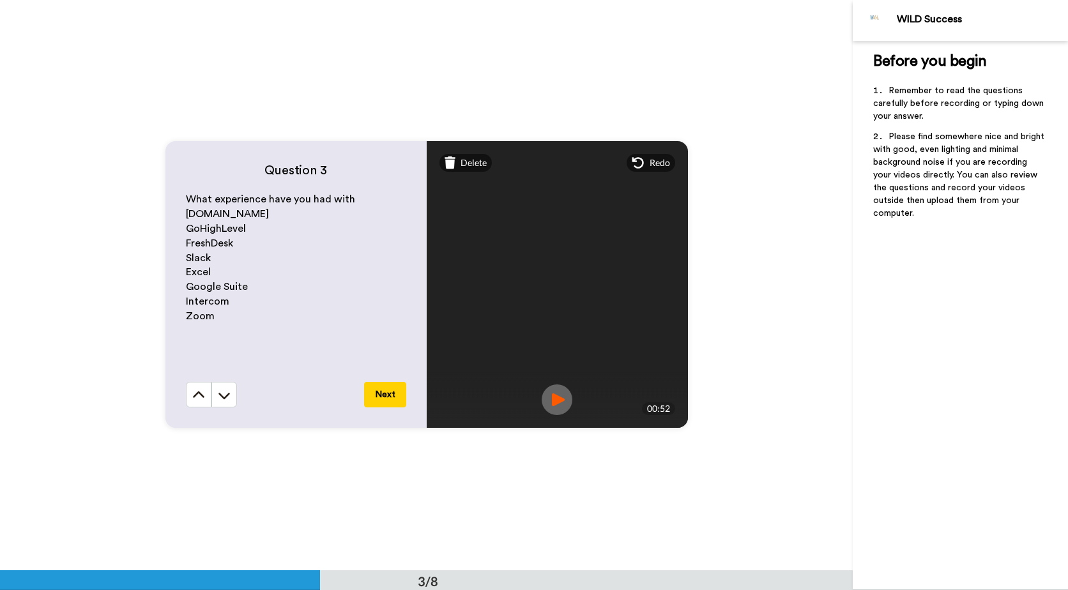
click at [394, 399] on button "Next" at bounding box center [385, 395] width 42 height 26
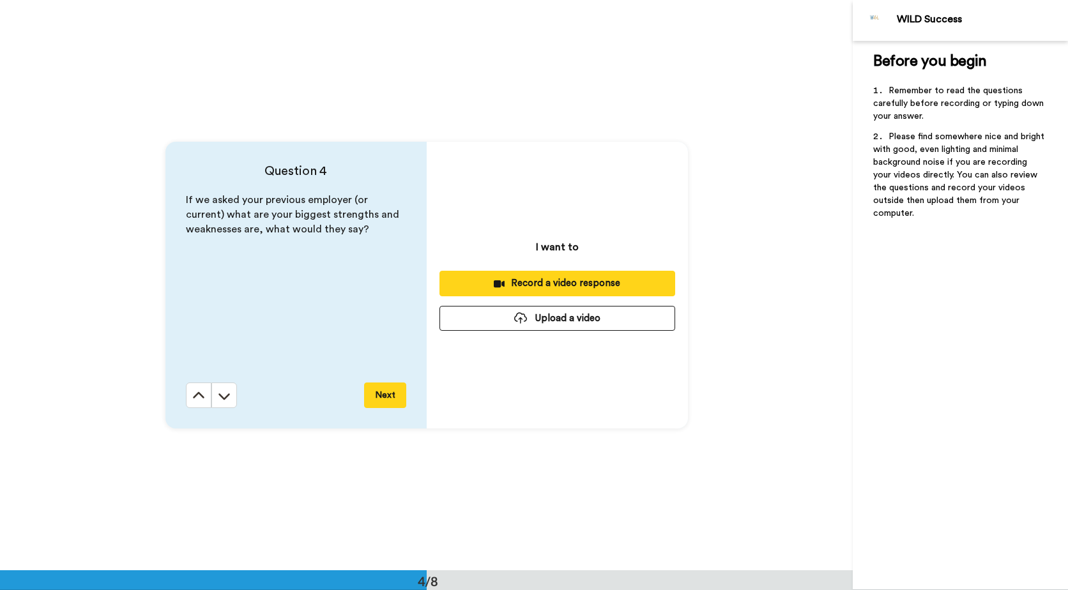
scroll to position [1711, 0]
click at [538, 280] on div "Record a video response" at bounding box center [557, 282] width 215 height 13
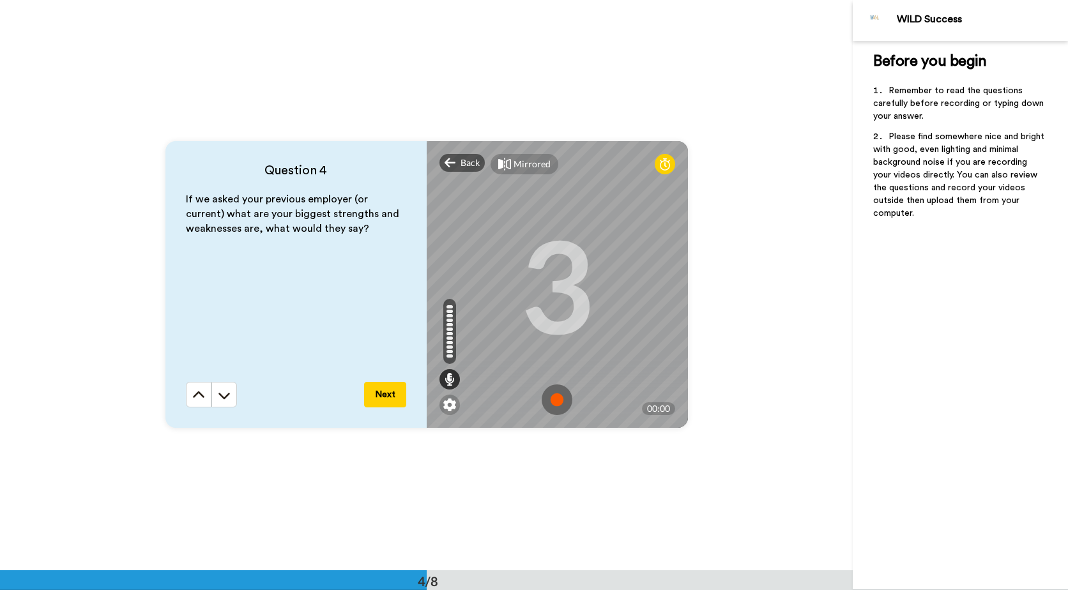
click at [559, 409] on img at bounding box center [557, 399] width 31 height 31
click at [552, 400] on img at bounding box center [557, 399] width 31 height 31
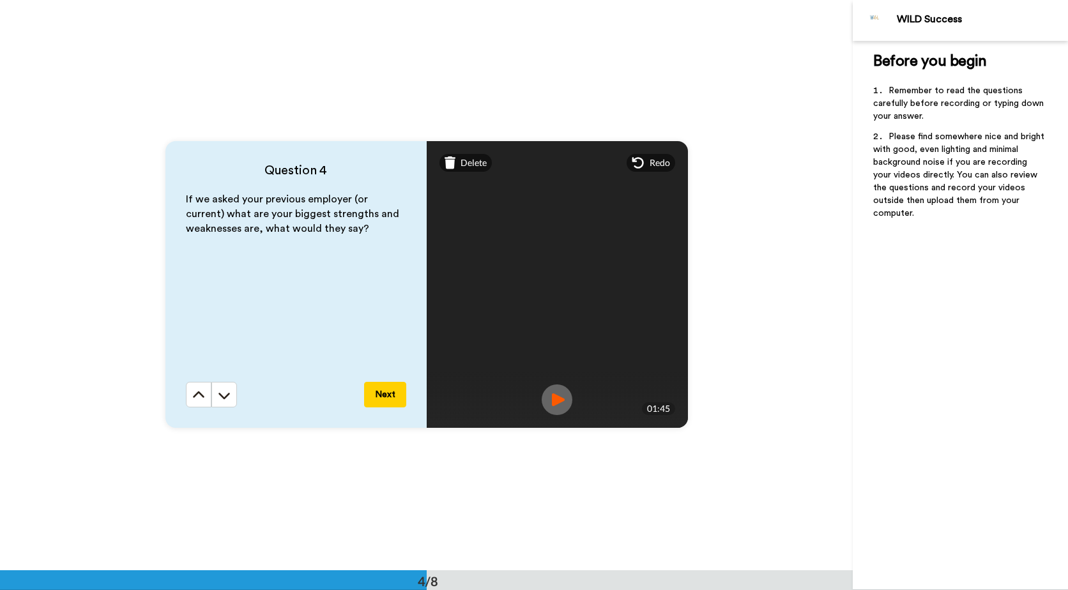
drag, startPoint x: 386, startPoint y: 393, endPoint x: 248, endPoint y: 249, distance: 199.6
click at [384, 393] on button "Next" at bounding box center [385, 395] width 42 height 26
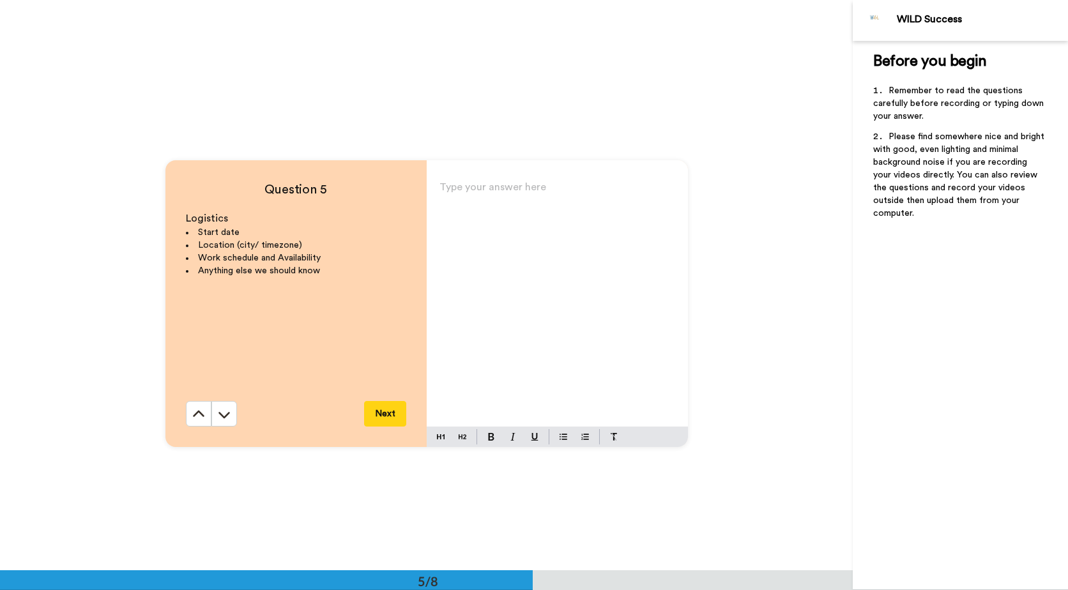
scroll to position [2282, 0]
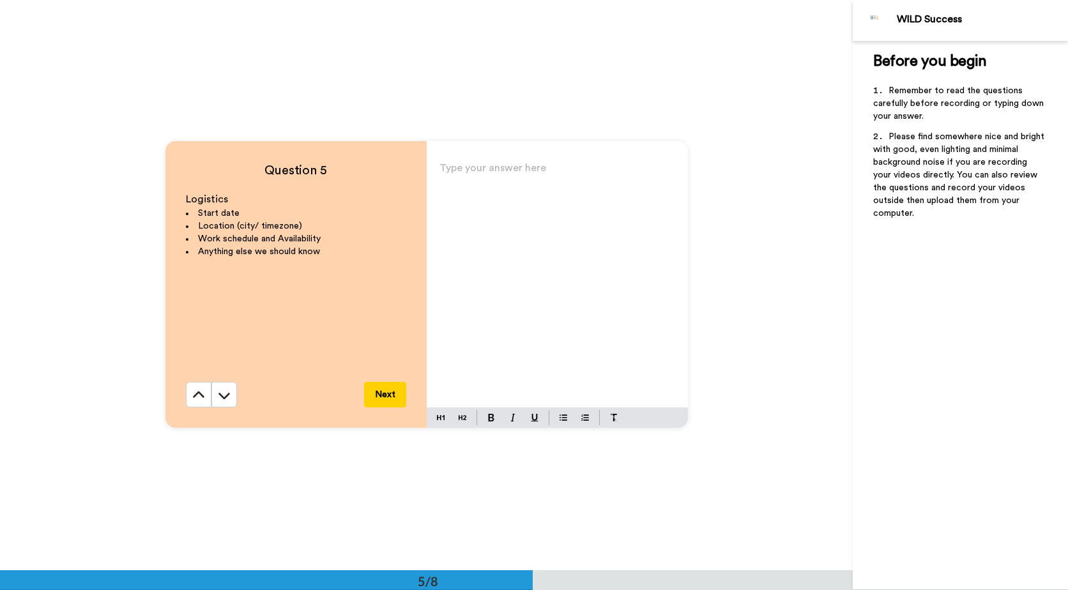
click at [505, 236] on div "Type your answer here ﻿" at bounding box center [557, 283] width 261 height 248
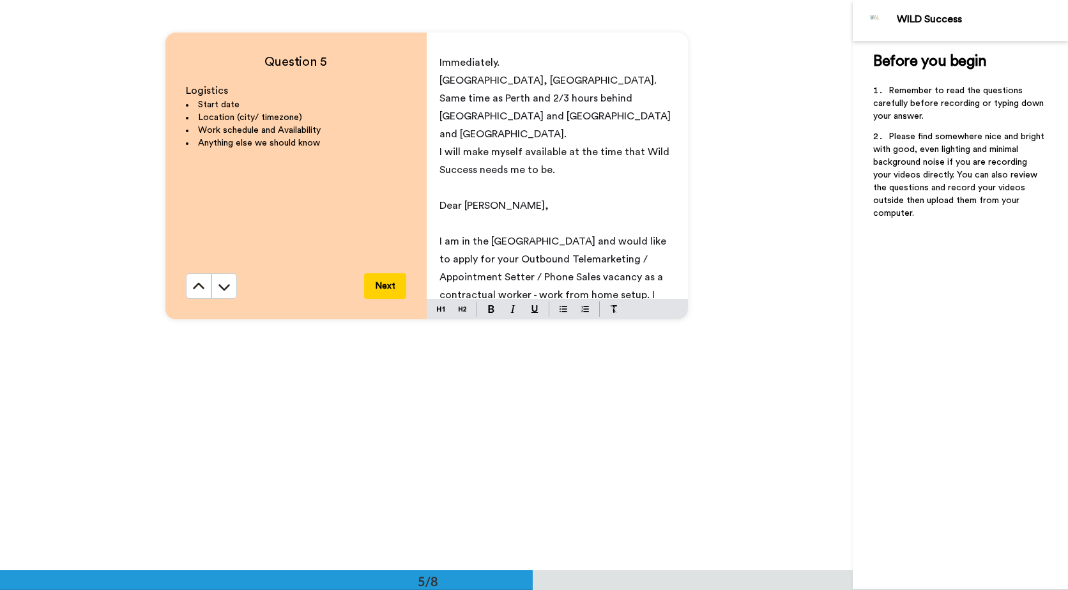
scroll to position [0, 0]
click at [511, 199] on p "Dear Alex," at bounding box center [557, 208] width 236 height 18
click at [503, 238] on span "I am in the Philippines and would like to apply for your Outbound Telemarketing…" at bounding box center [553, 305] width 229 height 135
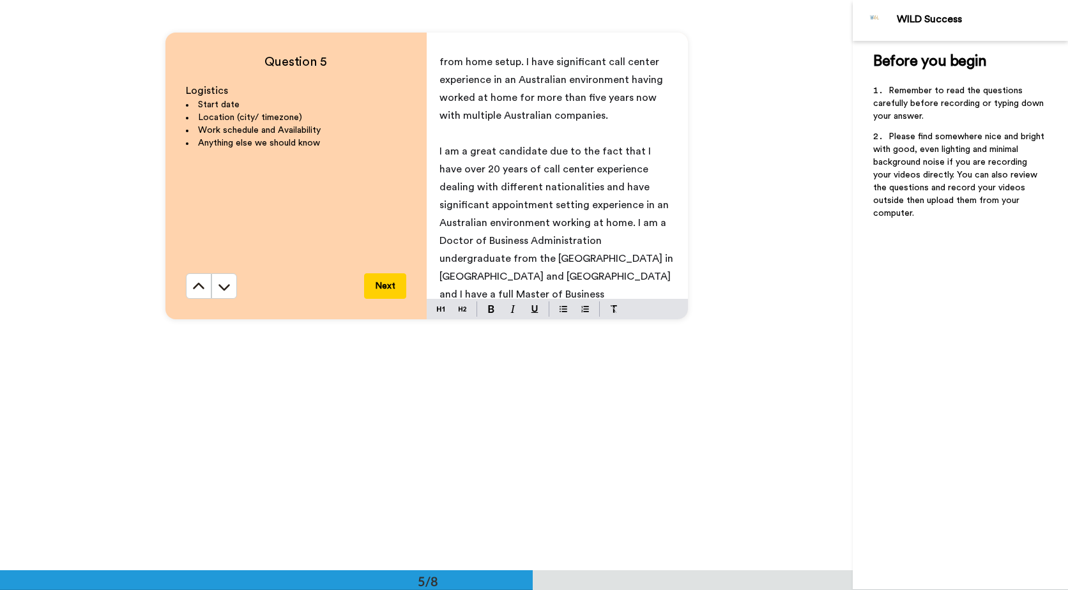
scroll to position [255, 0]
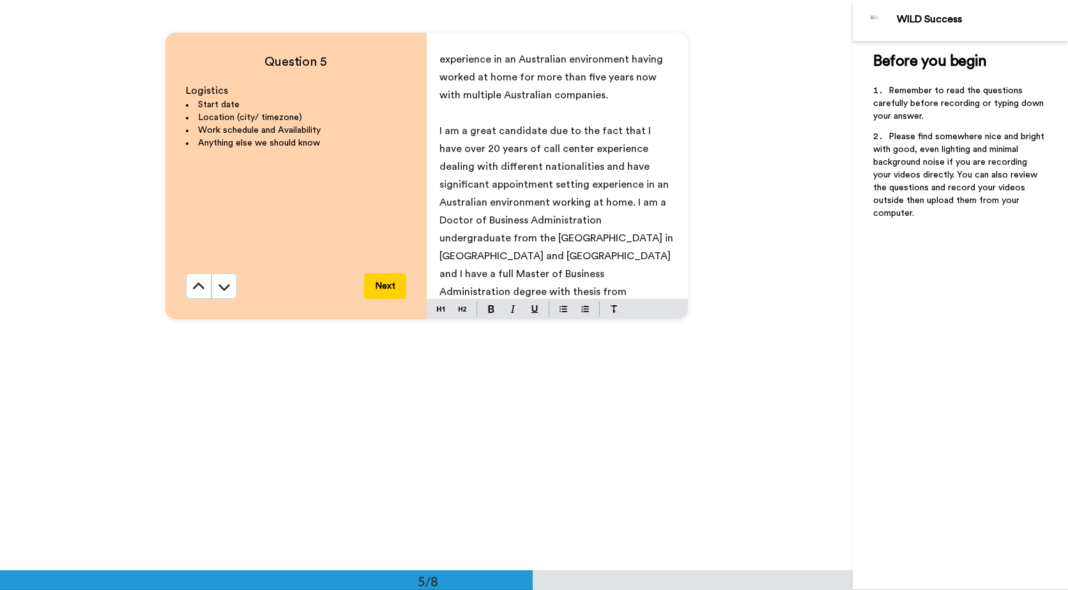
drag, startPoint x: 598, startPoint y: 183, endPoint x: 547, endPoint y: 169, distance: 53.0
click at [523, 202] on span "I am a great candidate due to the fact that I have over 20 years of call center…" at bounding box center [557, 229] width 236 height 207
drag, startPoint x: 595, startPoint y: 183, endPoint x: 746, endPoint y: 127, distance: 160.9
click at [598, 179] on p "I am a great candidate due to the fact that I have over 20 years of call center…" at bounding box center [557, 229] width 236 height 215
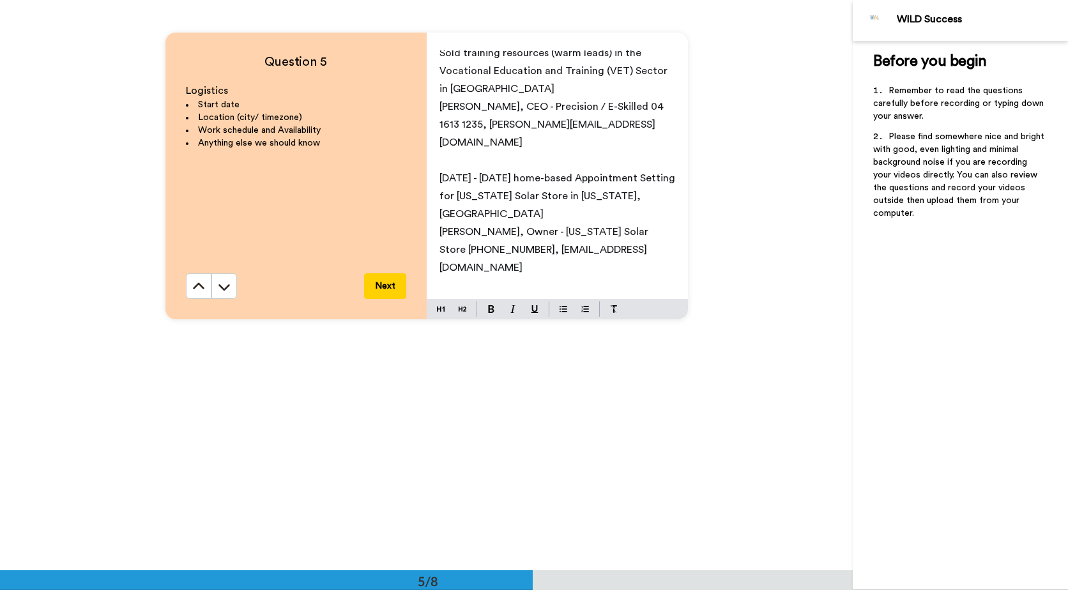
scroll to position [1389, 0]
click at [471, 369] on span "Dr. Bengel Mendoza, D.B.A. (Cand.)" at bounding box center [556, 374] width 234 height 10
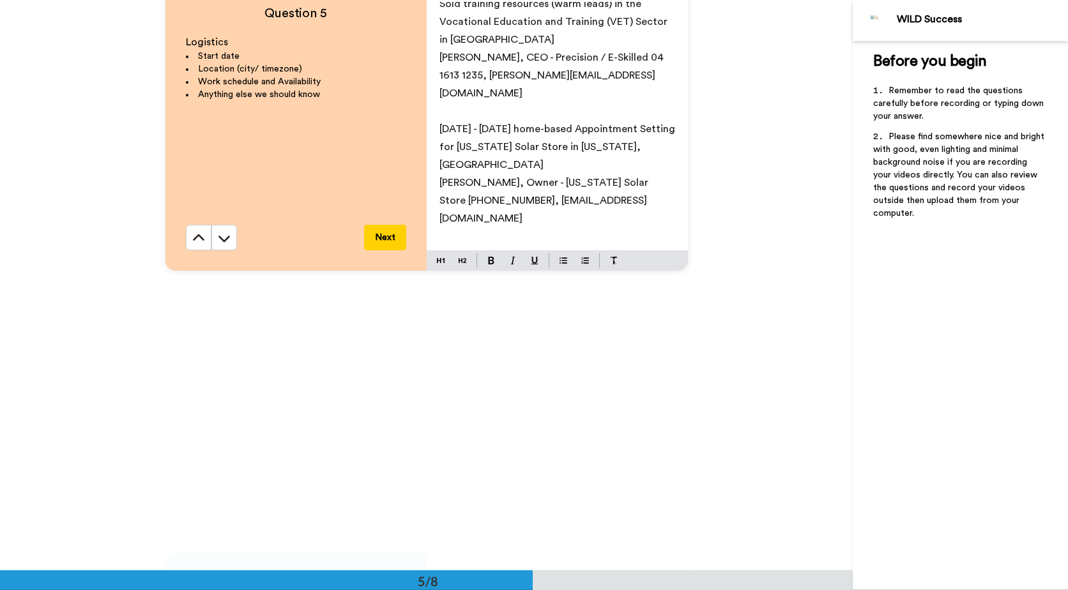
scroll to position [2518, 0]
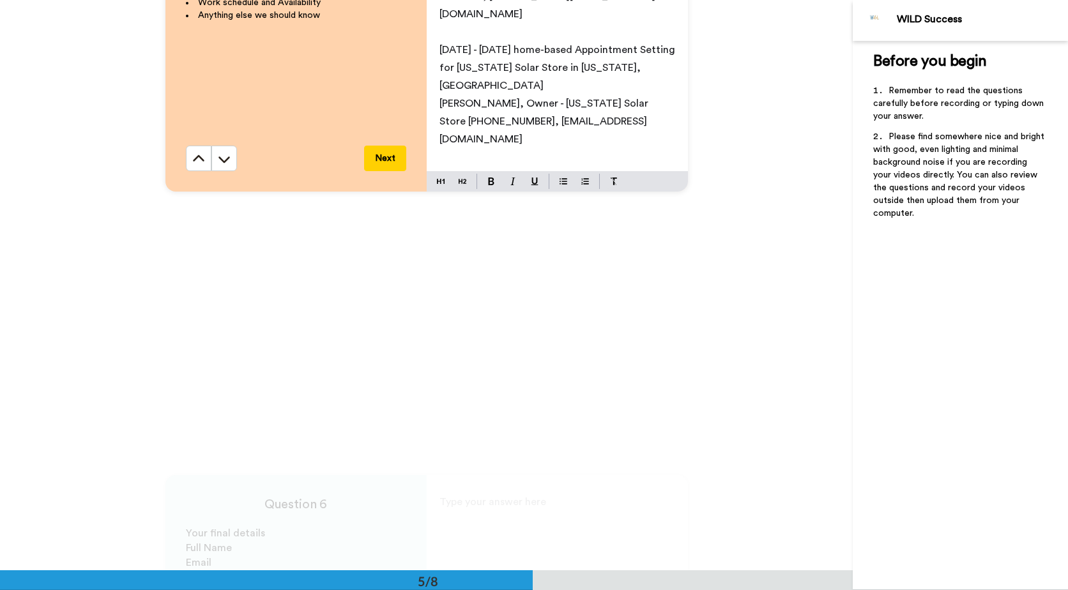
click at [376, 155] on button "Next" at bounding box center [385, 159] width 42 height 26
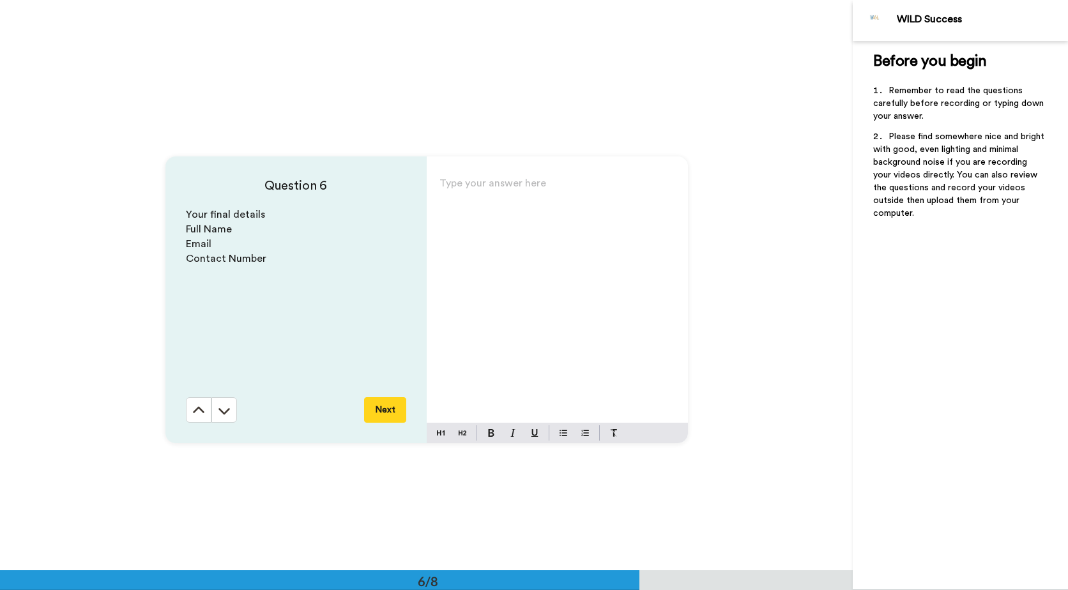
scroll to position [2852, 0]
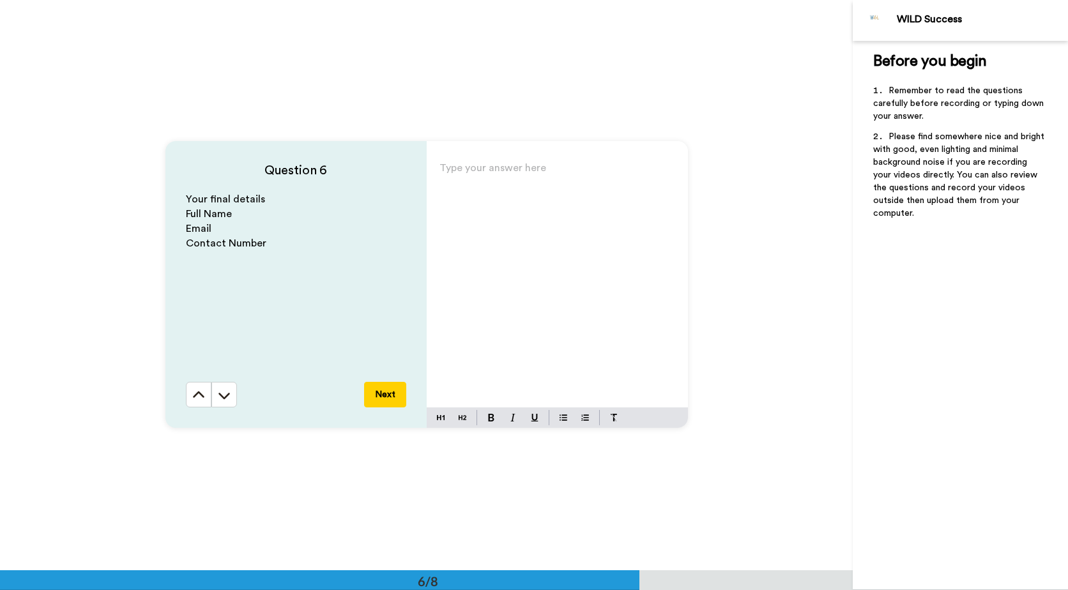
click at [486, 204] on div "Type your answer here ﻿" at bounding box center [557, 283] width 261 height 248
click at [384, 394] on button "Next" at bounding box center [385, 395] width 42 height 26
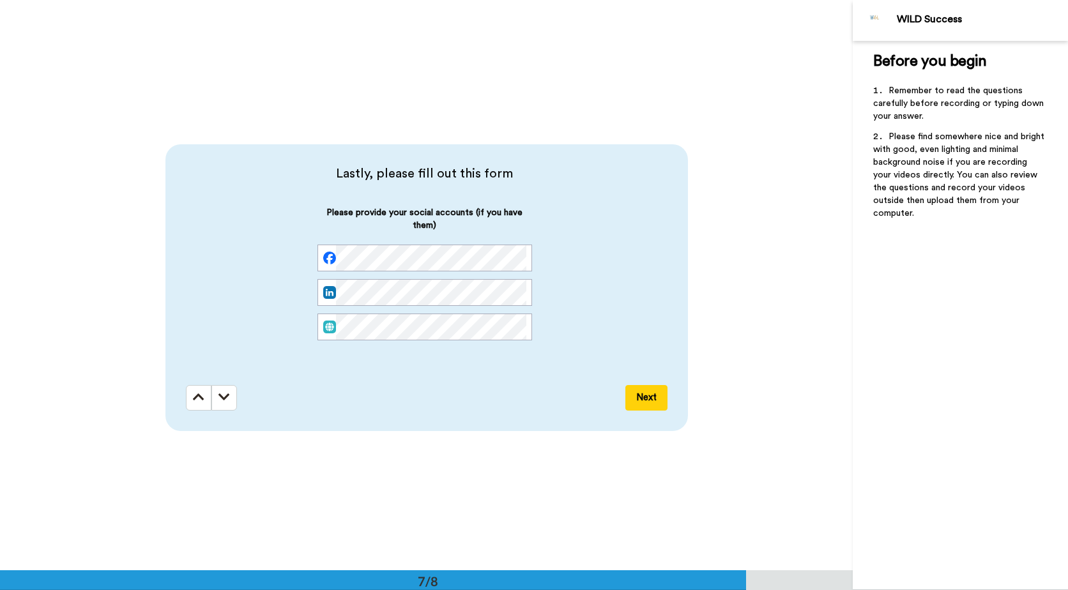
scroll to position [3422, 0]
click at [651, 400] on button "Next" at bounding box center [646, 396] width 42 height 26
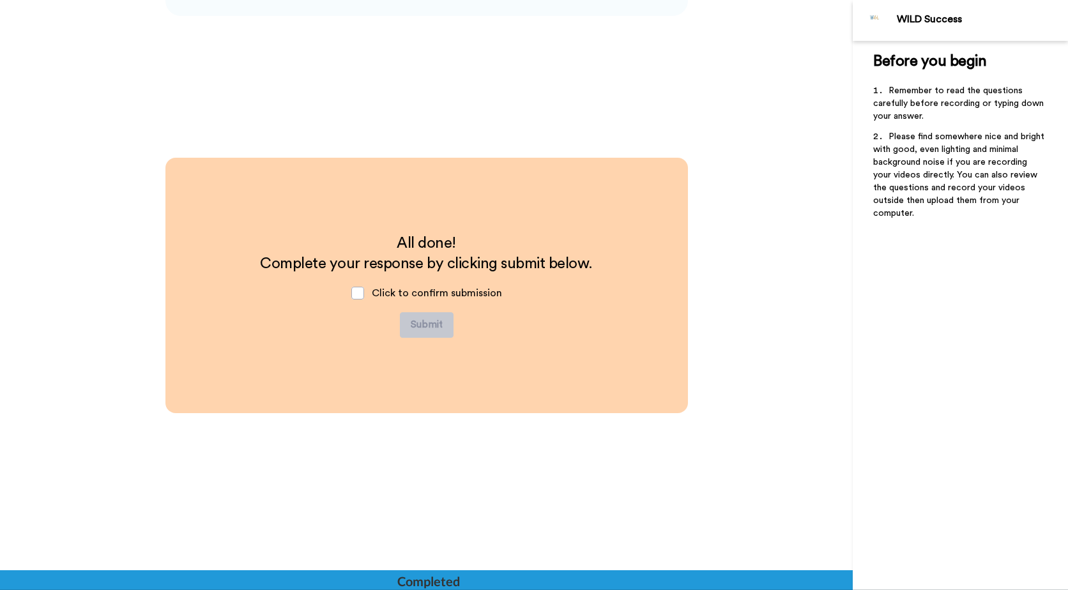
scroll to position [3836, 0]
click at [356, 294] on span at bounding box center [357, 292] width 13 height 13
click at [413, 324] on button "Submit" at bounding box center [427, 325] width 54 height 26
